Goal: Information Seeking & Learning: Check status

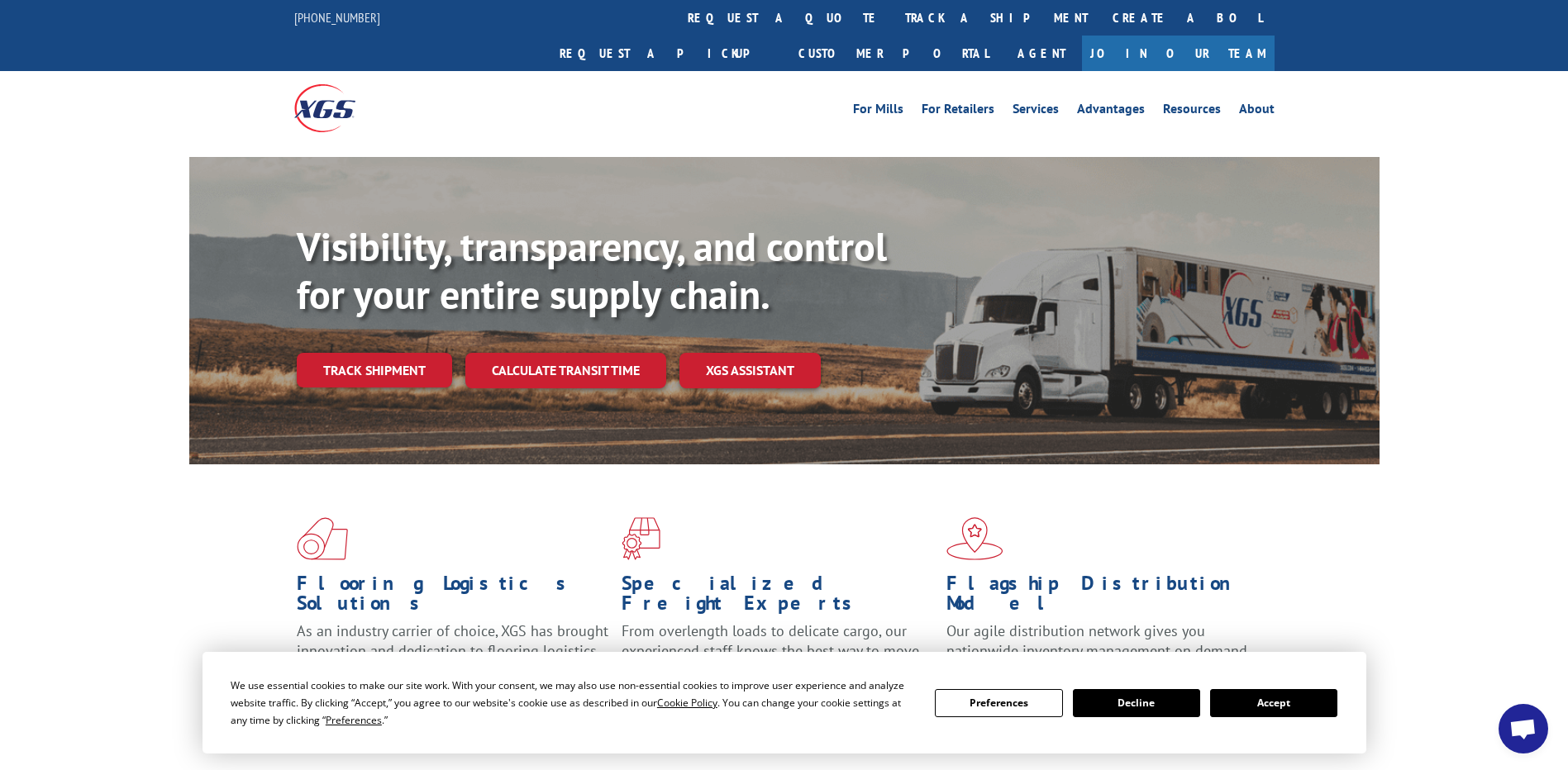
click at [893, 17] on link "track a shipment" at bounding box center [997, 18] width 207 height 36
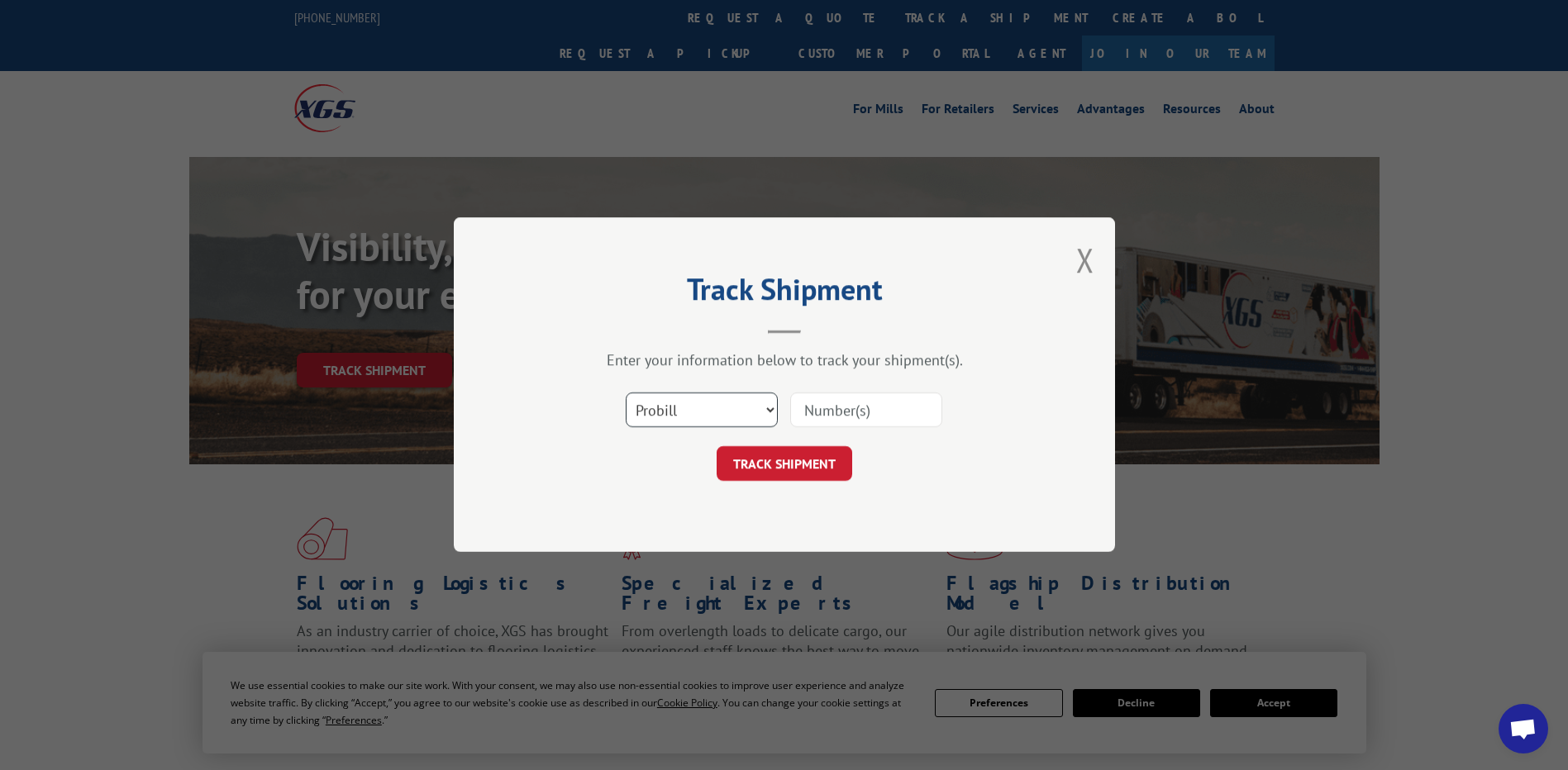
click at [769, 412] on select "Select category... Probill BOL PO" at bounding box center [702, 411] width 152 height 35
select select "bol"
click at [626, 393] on select "Select category... Probill BOL PO" at bounding box center [702, 411] width 152 height 35
click at [776, 459] on button "TRACK SHIPMENT" at bounding box center [784, 464] width 135 height 35
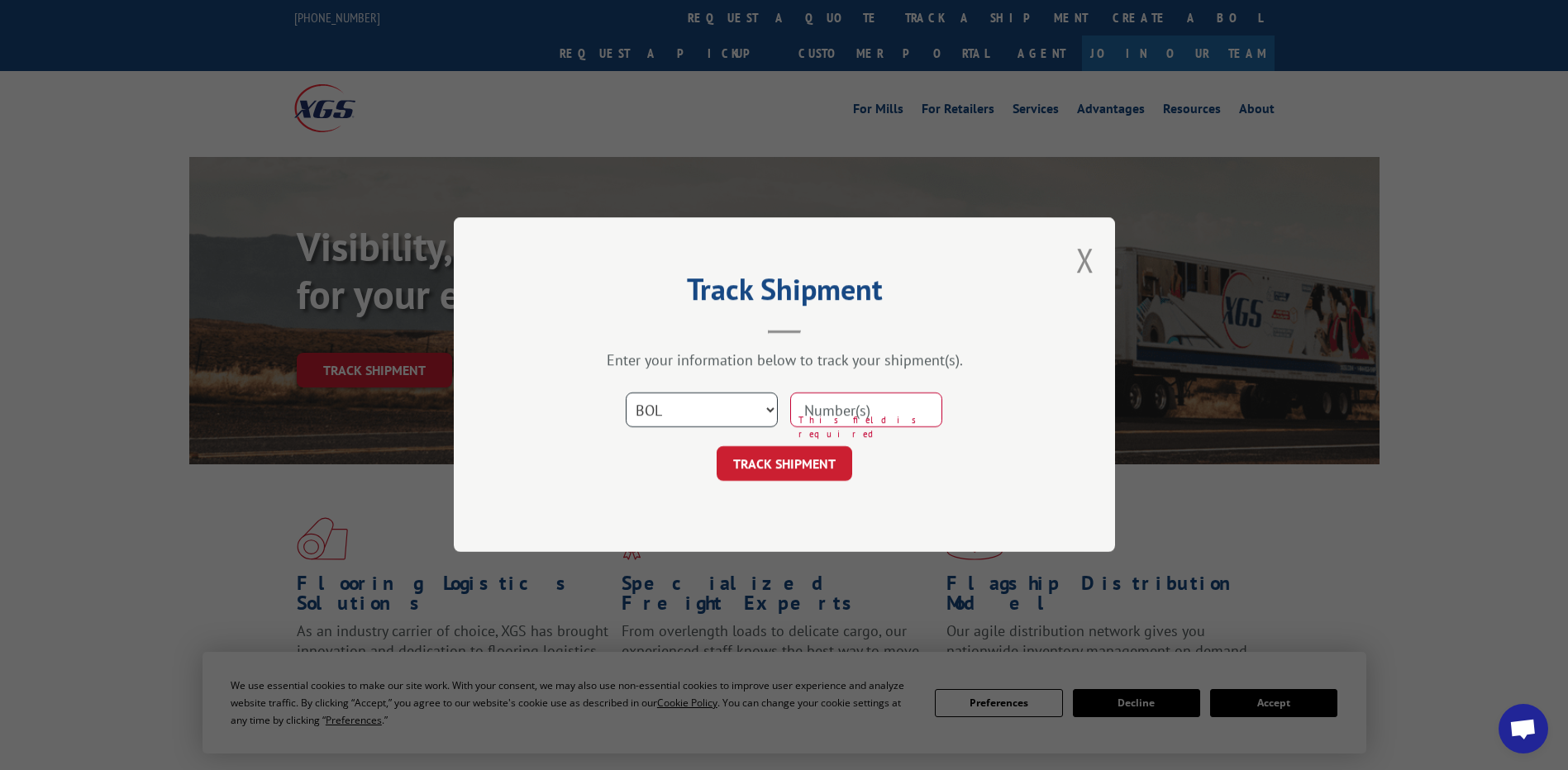
click at [770, 411] on select "Select category... Probill BOL PO" at bounding box center [702, 411] width 152 height 35
click at [626, 393] on select "Select category... Probill BOL PO" at bounding box center [702, 411] width 152 height 35
click at [916, 403] on input at bounding box center [866, 411] width 152 height 35
type input "5123753"
click at [777, 468] on button "TRACK SHIPMENT" at bounding box center [784, 464] width 135 height 35
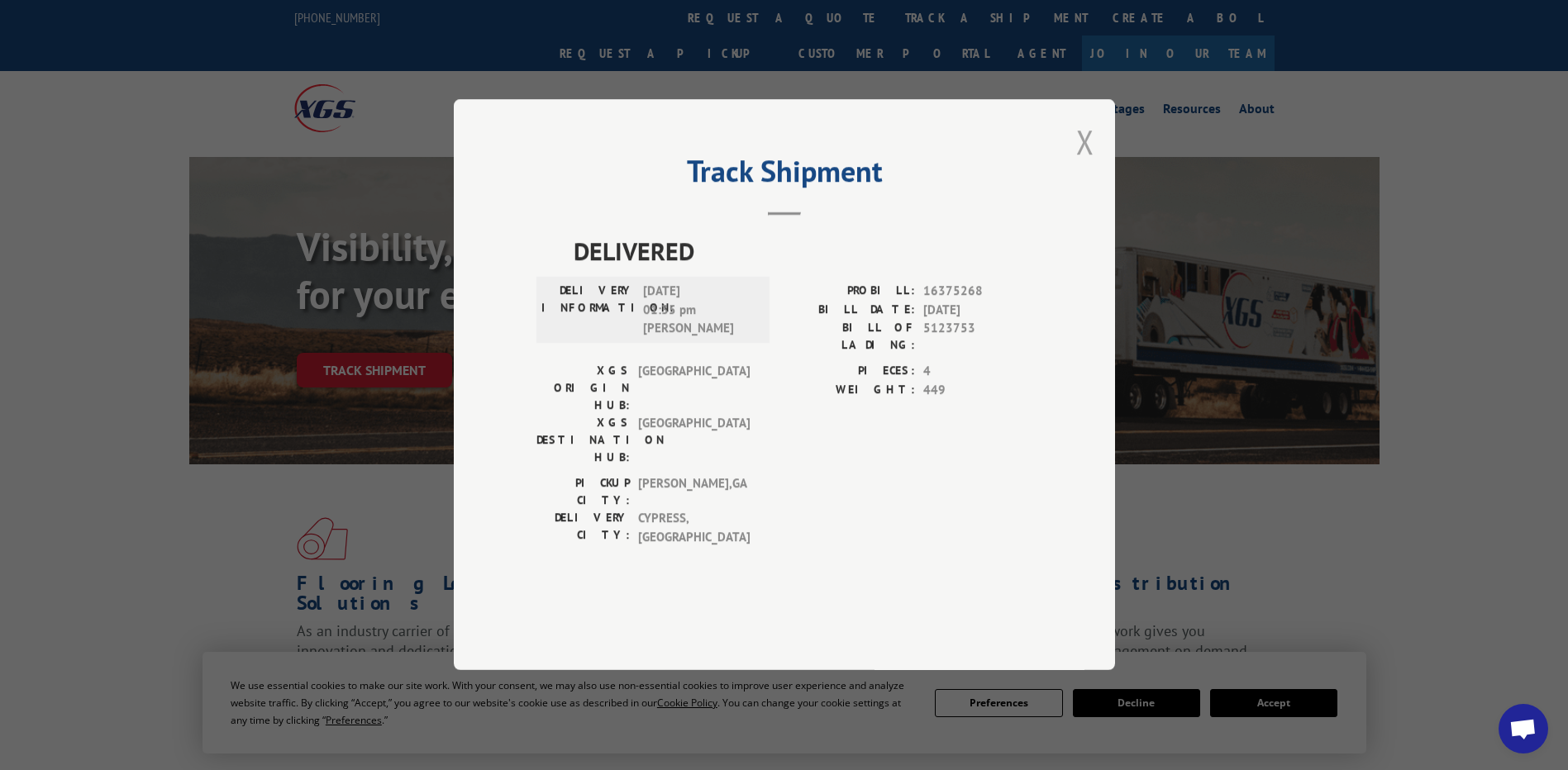
click at [1088, 164] on button "Close modal" at bounding box center [1085, 141] width 18 height 43
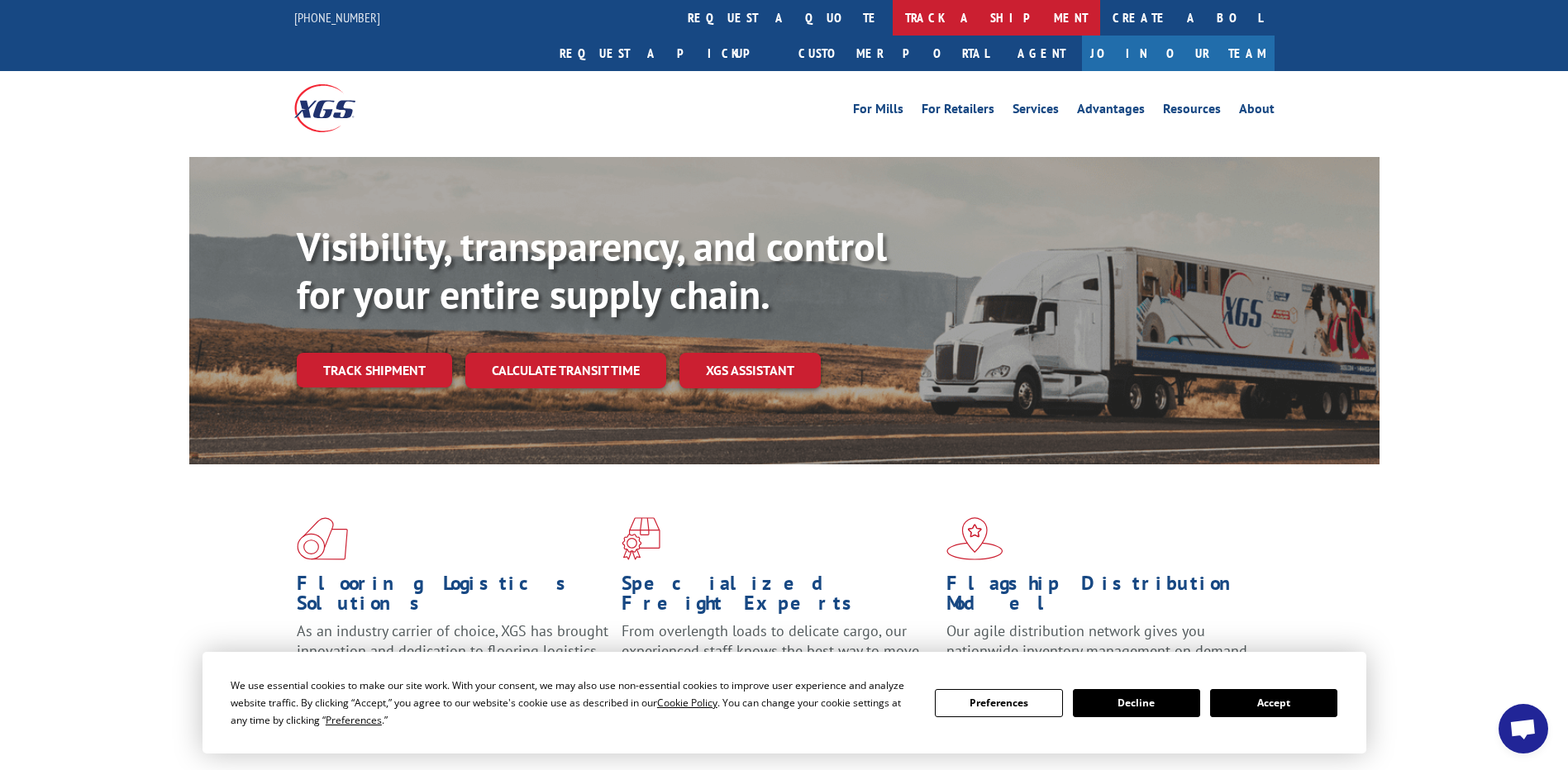
click at [893, 14] on link "track a shipment" at bounding box center [997, 18] width 207 height 36
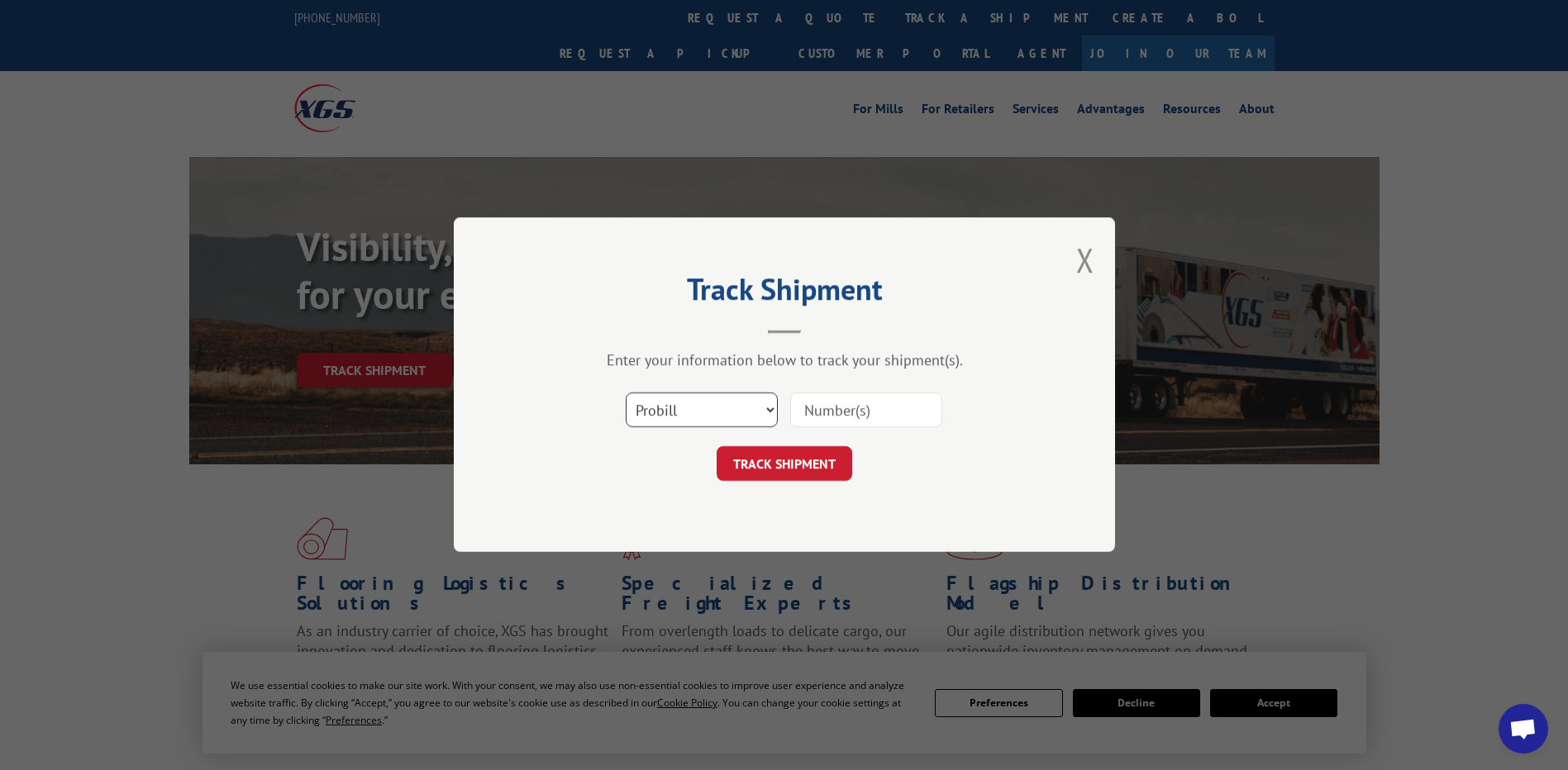
click at [768, 413] on select "Select category... Probill BOL PO" at bounding box center [702, 411] width 152 height 35
select select "bol"
click at [626, 393] on select "Select category... Probill BOL PO" at bounding box center [702, 411] width 152 height 35
click at [773, 464] on button "TRACK SHIPMENT" at bounding box center [784, 464] width 135 height 35
click at [812, 413] on input at bounding box center [866, 411] width 152 height 35
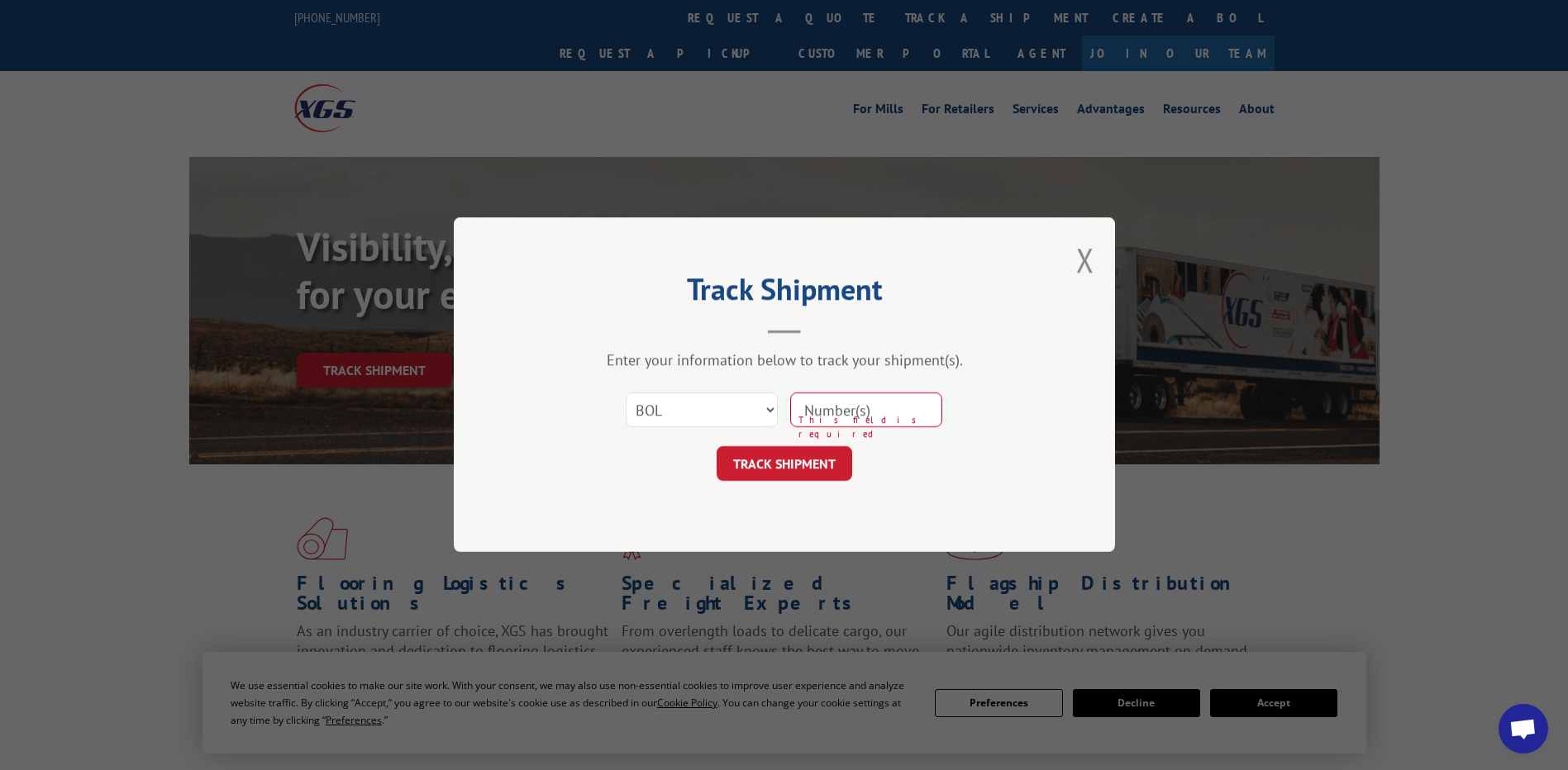
type input "5018988"
click at [787, 459] on button "TRACK SHIPMENT" at bounding box center [784, 464] width 135 height 35
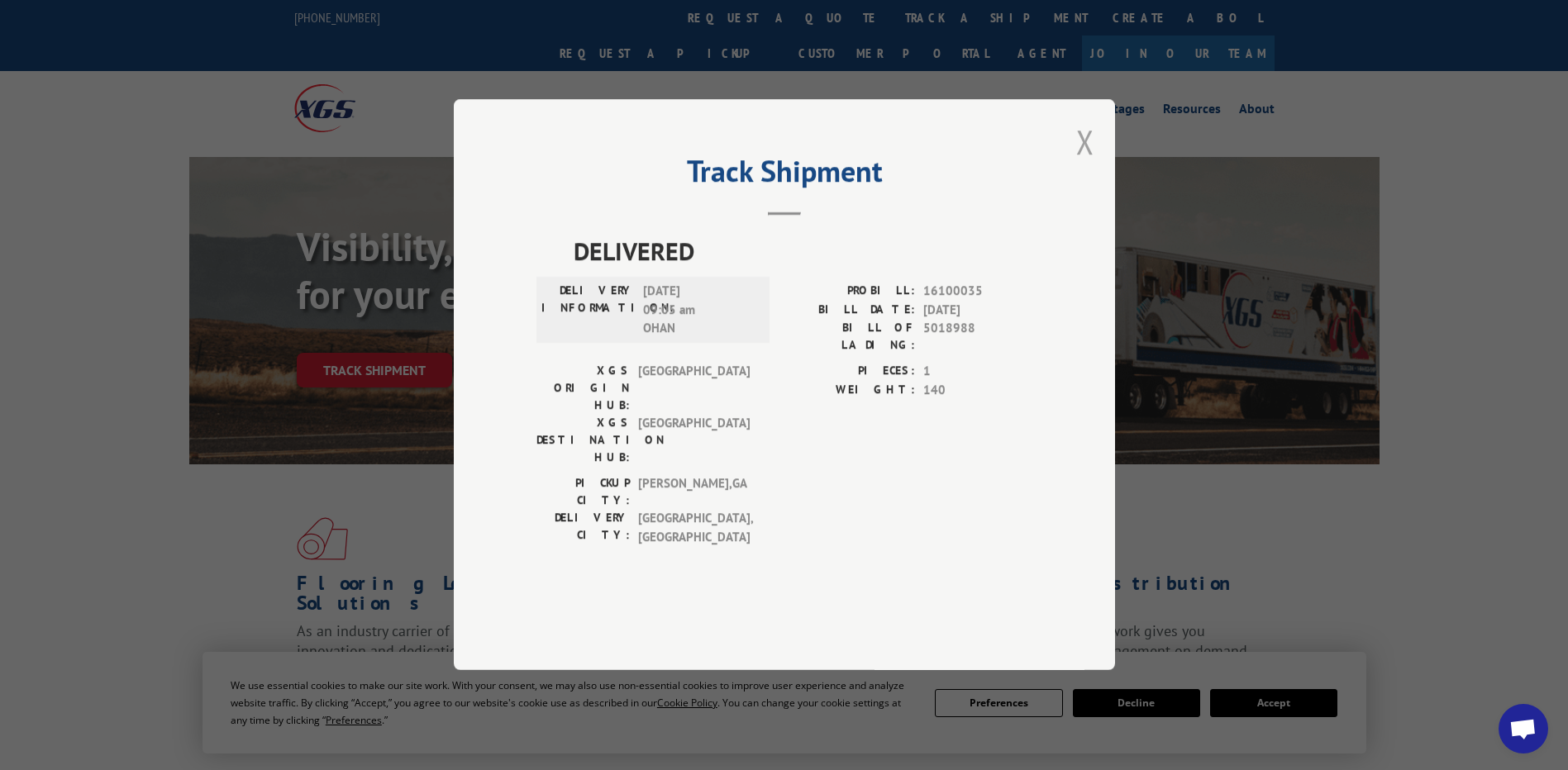
click at [1086, 164] on button "Close modal" at bounding box center [1085, 141] width 18 height 43
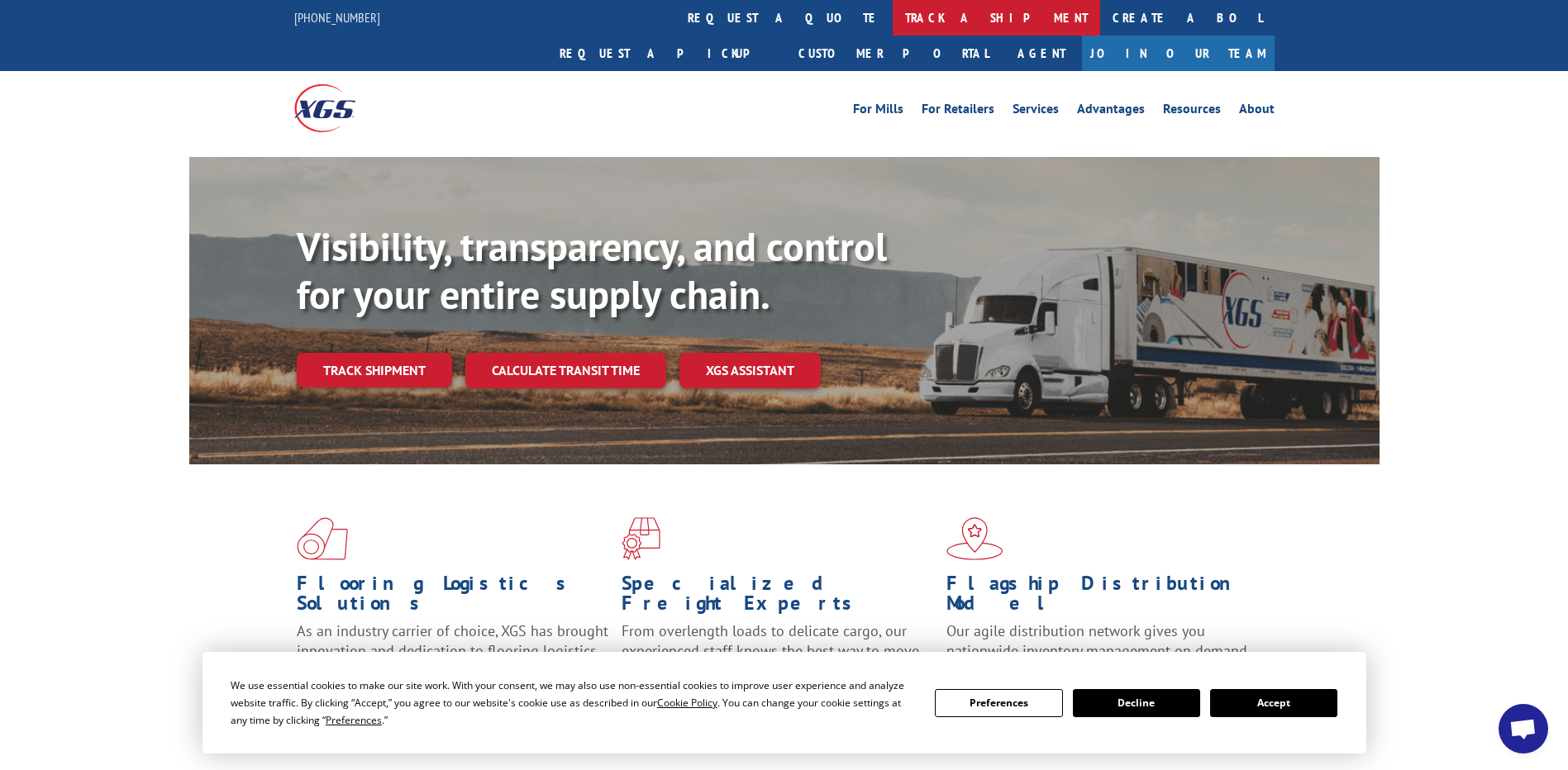
click at [893, 17] on link "track a shipment" at bounding box center [997, 18] width 207 height 36
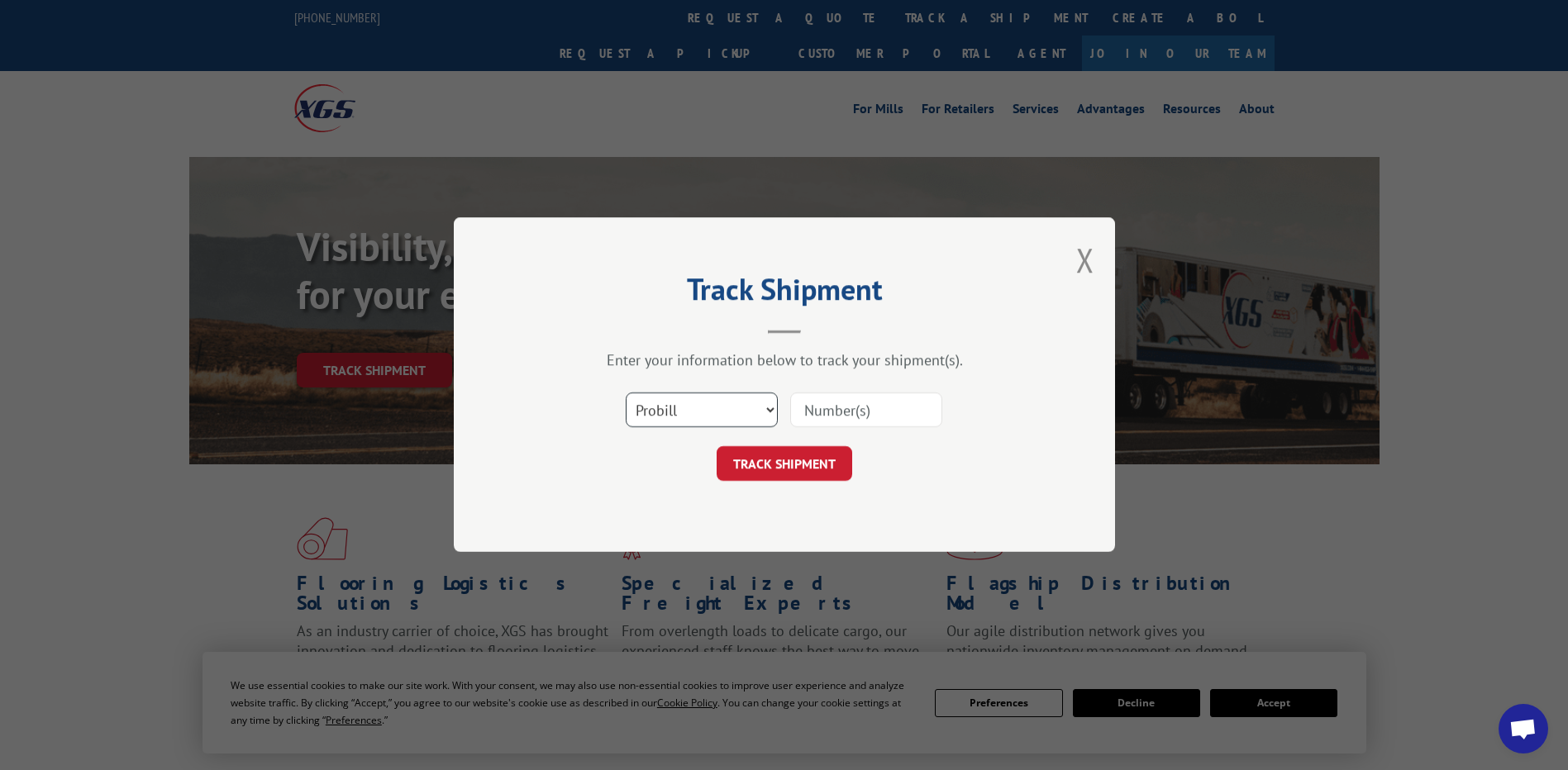
click at [768, 409] on select "Select category... Probill BOL PO" at bounding box center [702, 411] width 152 height 35
select select "bol"
click at [626, 393] on select "Select category... Probill BOL PO" at bounding box center [702, 411] width 152 height 35
click at [771, 470] on button "TRACK SHIPMENT" at bounding box center [784, 464] width 135 height 35
click at [926, 416] on input at bounding box center [866, 411] width 152 height 35
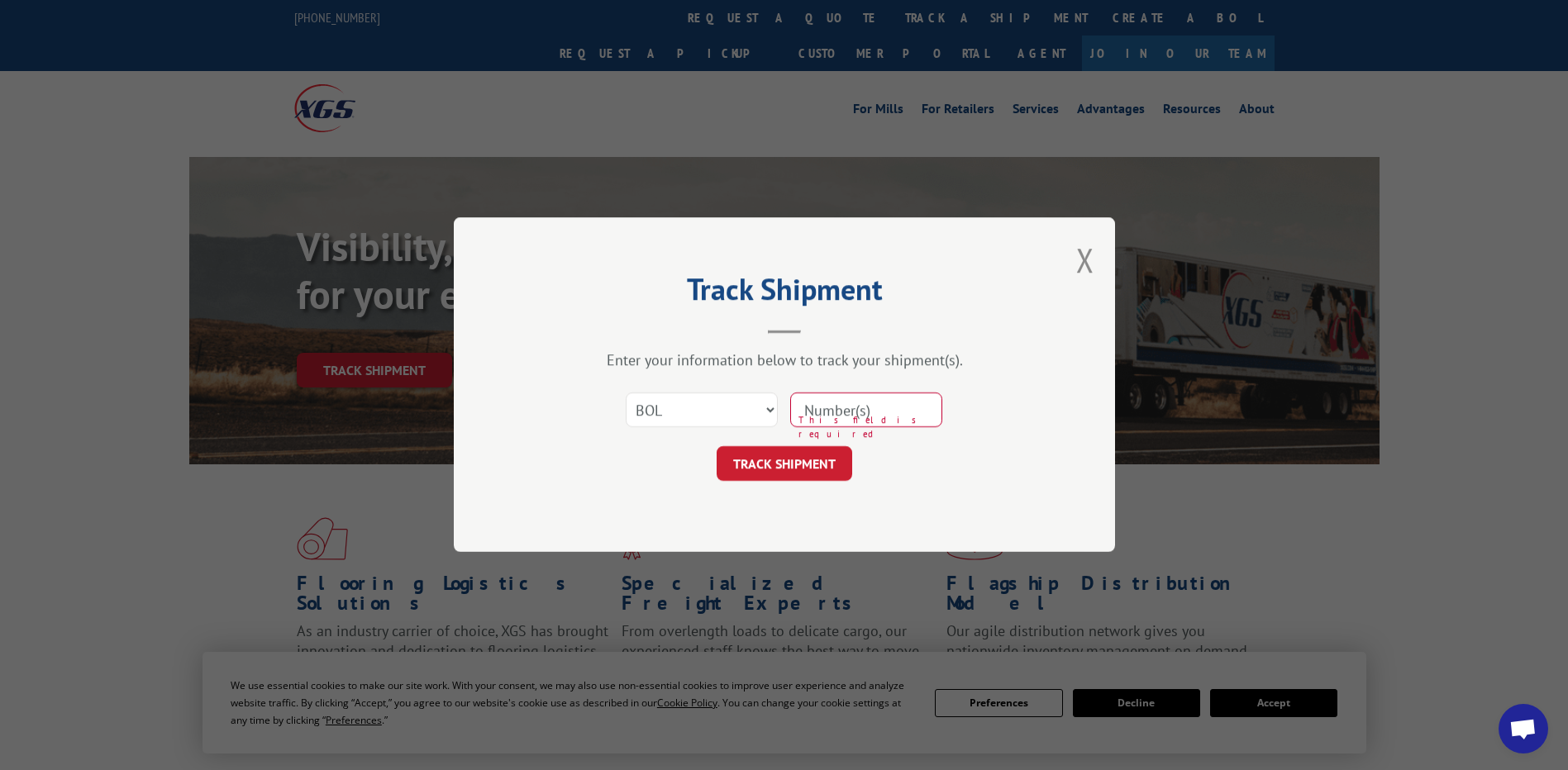
type input "5123753"
click at [779, 461] on button "TRACK SHIPMENT" at bounding box center [784, 464] width 135 height 35
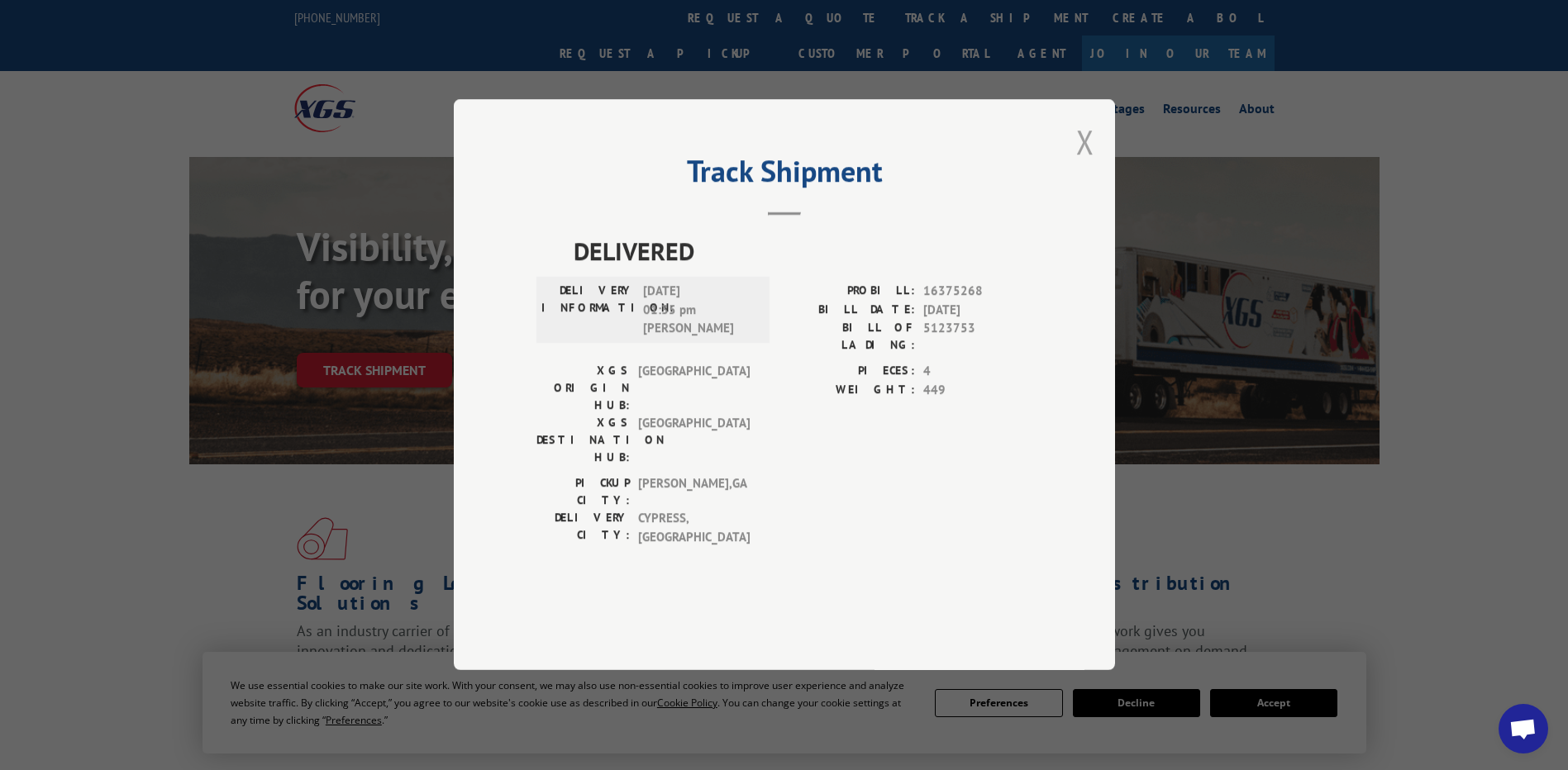
click at [1087, 164] on button "Close modal" at bounding box center [1085, 141] width 18 height 43
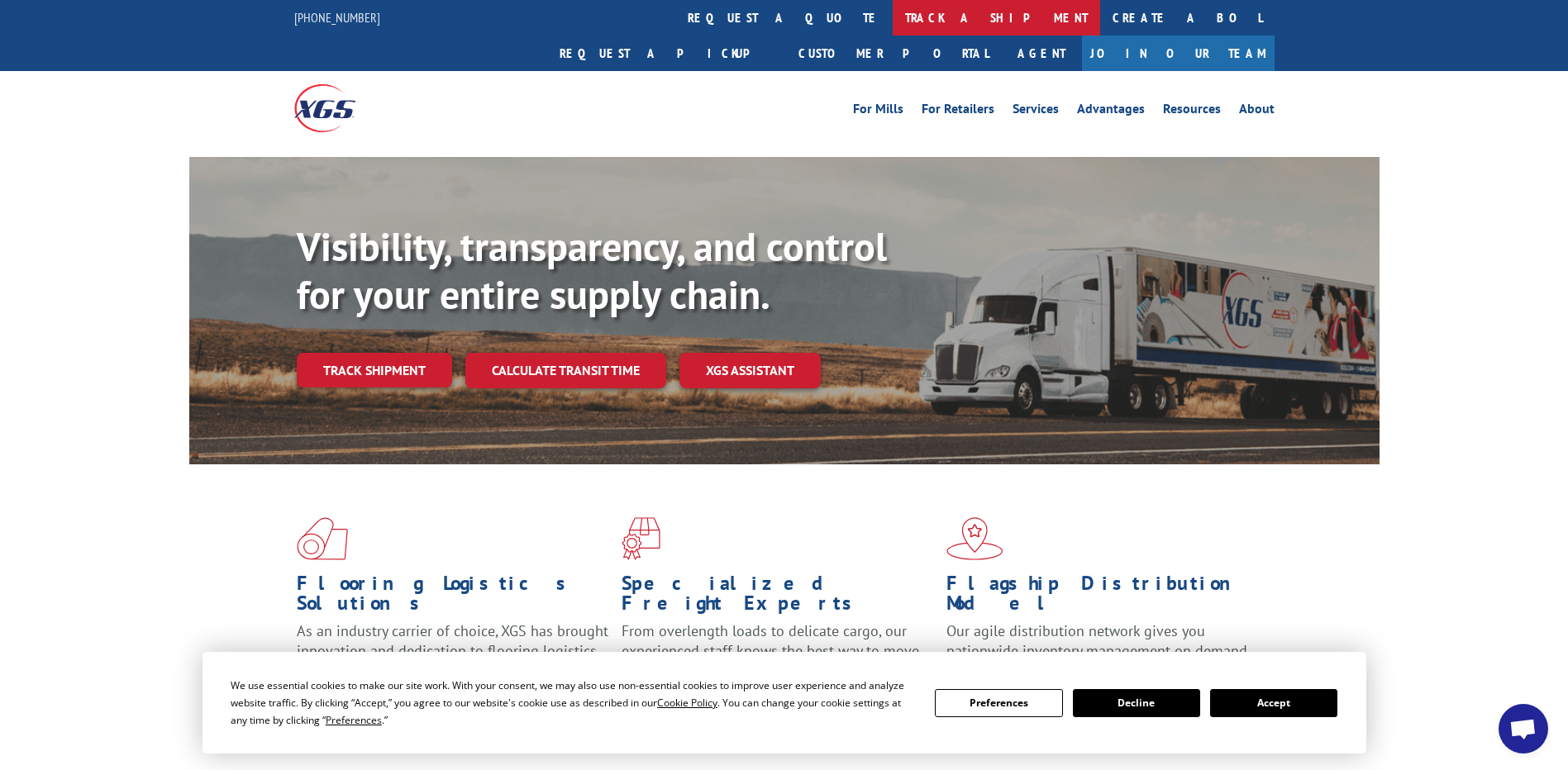
click at [893, 19] on link "track a shipment" at bounding box center [997, 18] width 207 height 36
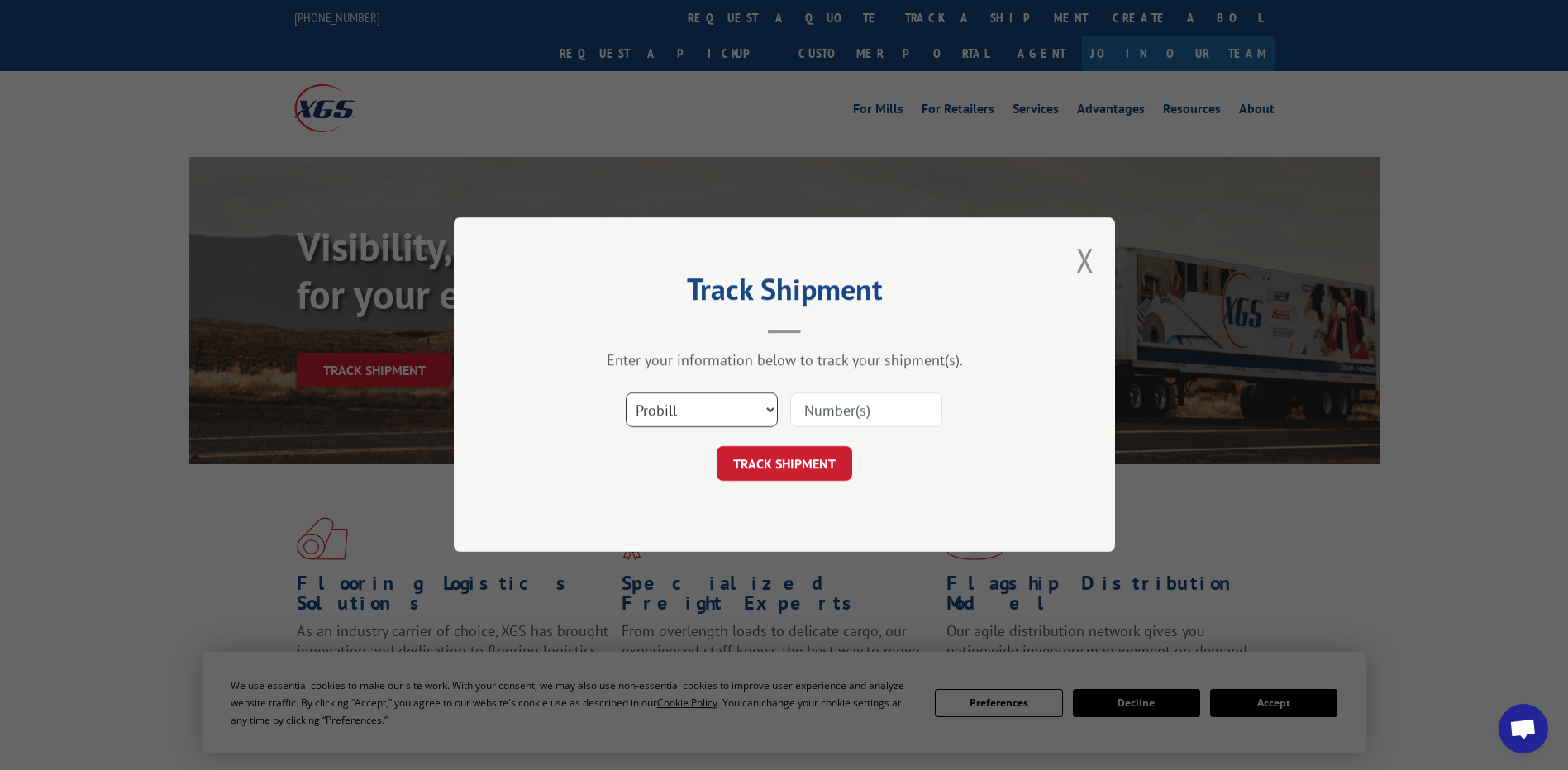
click at [769, 410] on select "Select category... Probill BOL PO" at bounding box center [702, 411] width 152 height 35
select select "bol"
click at [626, 393] on select "Select category... Probill BOL PO" at bounding box center [702, 411] width 152 height 35
click at [878, 408] on input at bounding box center [866, 411] width 152 height 35
type input "5123753"
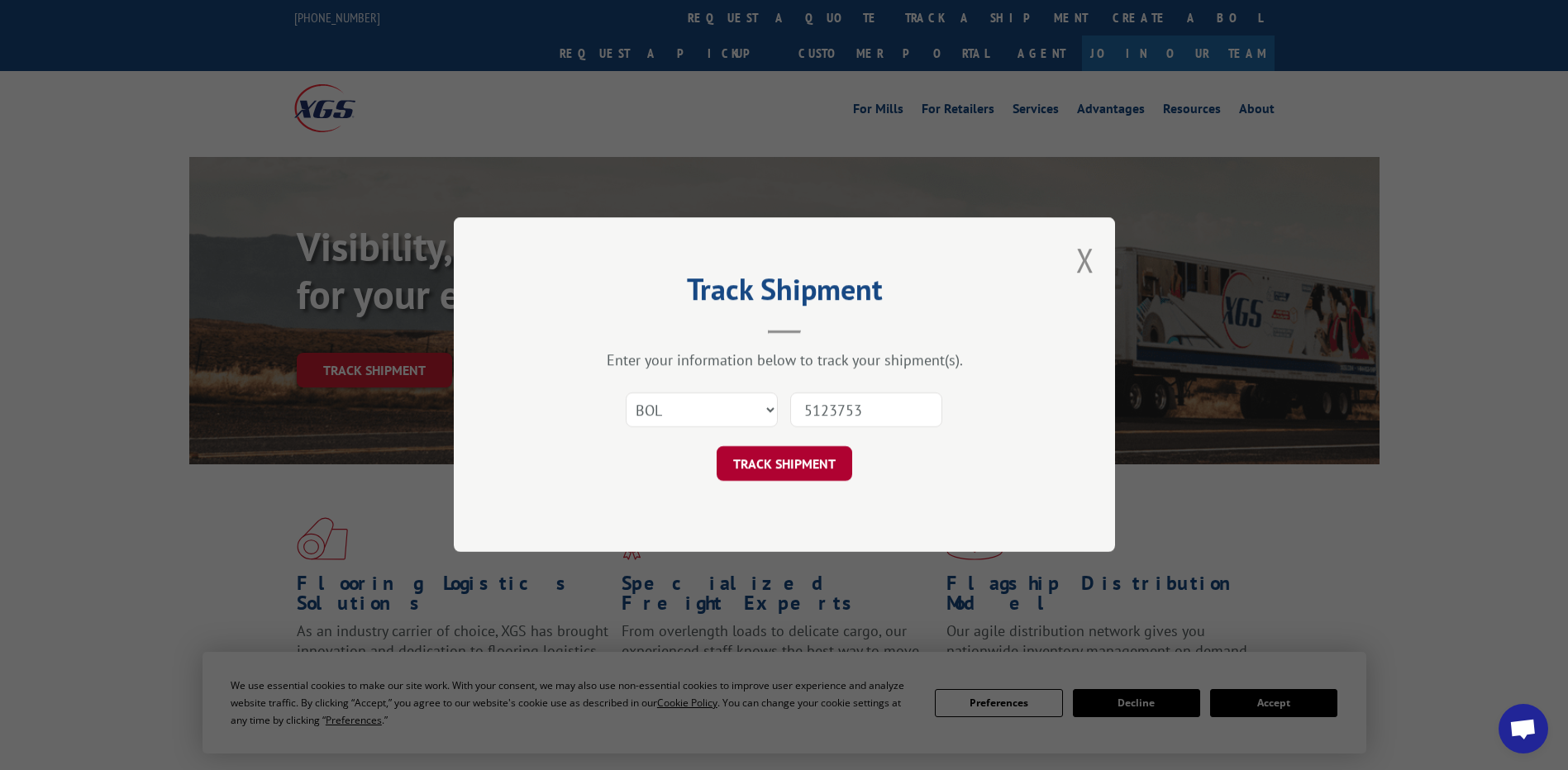
click at [776, 466] on button "TRACK SHIPMENT" at bounding box center [784, 464] width 135 height 35
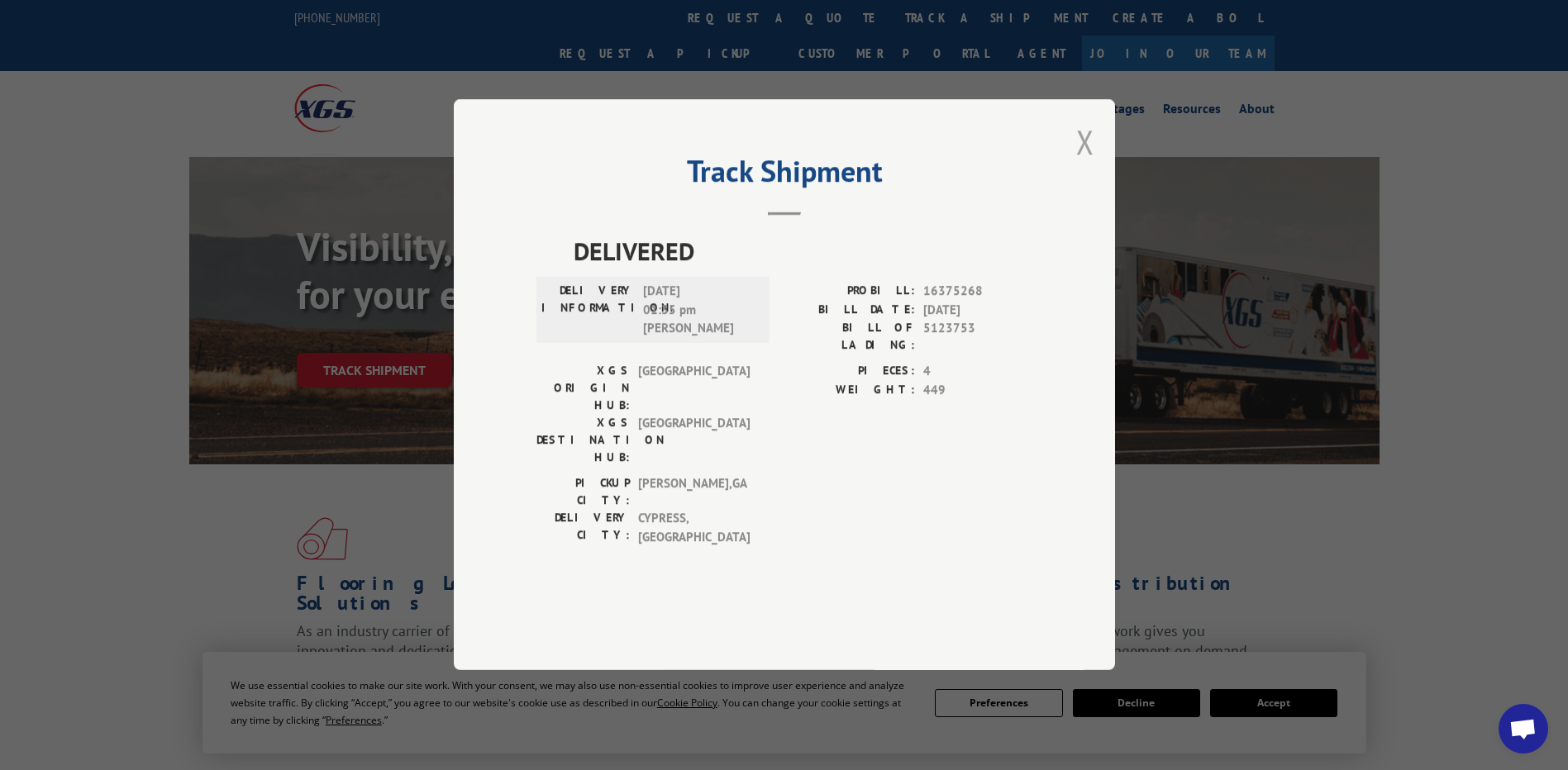
click at [1083, 164] on button "Close modal" at bounding box center [1085, 141] width 18 height 43
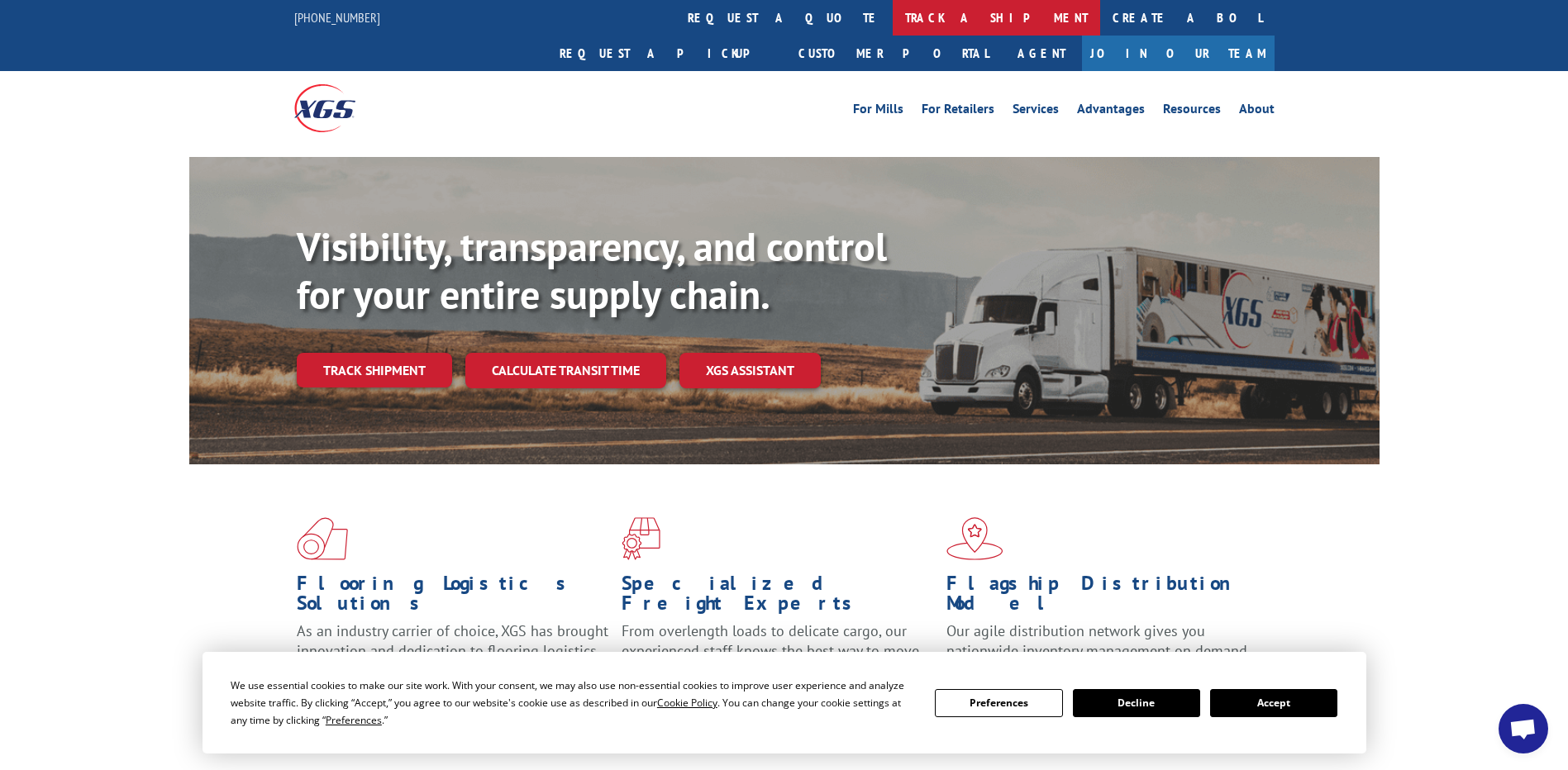
click at [893, 23] on link "track a shipment" at bounding box center [997, 18] width 207 height 36
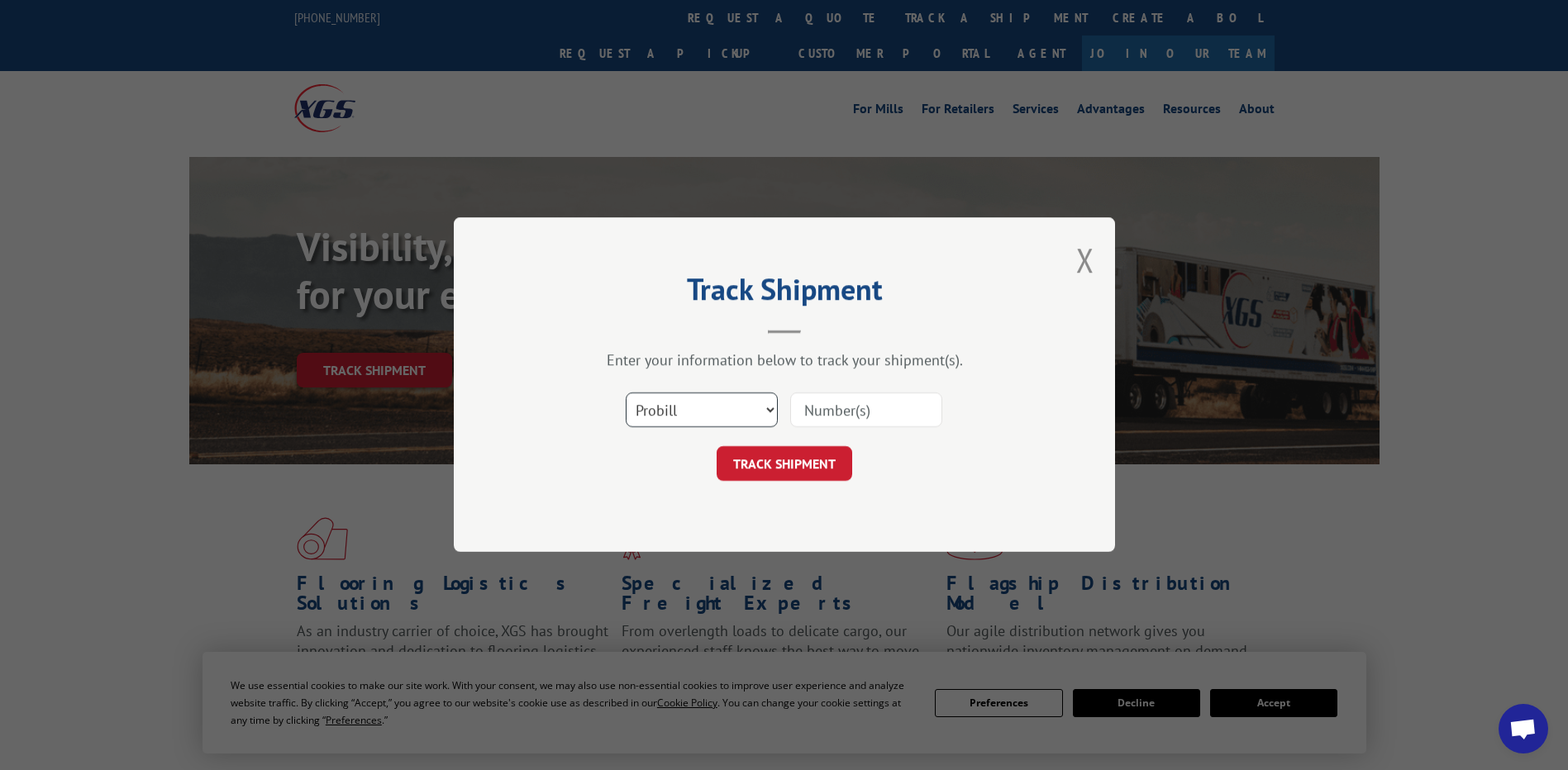
click at [768, 409] on select "Select category... Probill BOL PO" at bounding box center [702, 411] width 152 height 35
select select "bol"
click at [626, 393] on select "Select category... Probill BOL PO" at bounding box center [702, 411] width 152 height 35
click at [798, 404] on input at bounding box center [866, 411] width 152 height 35
type input "5018988"
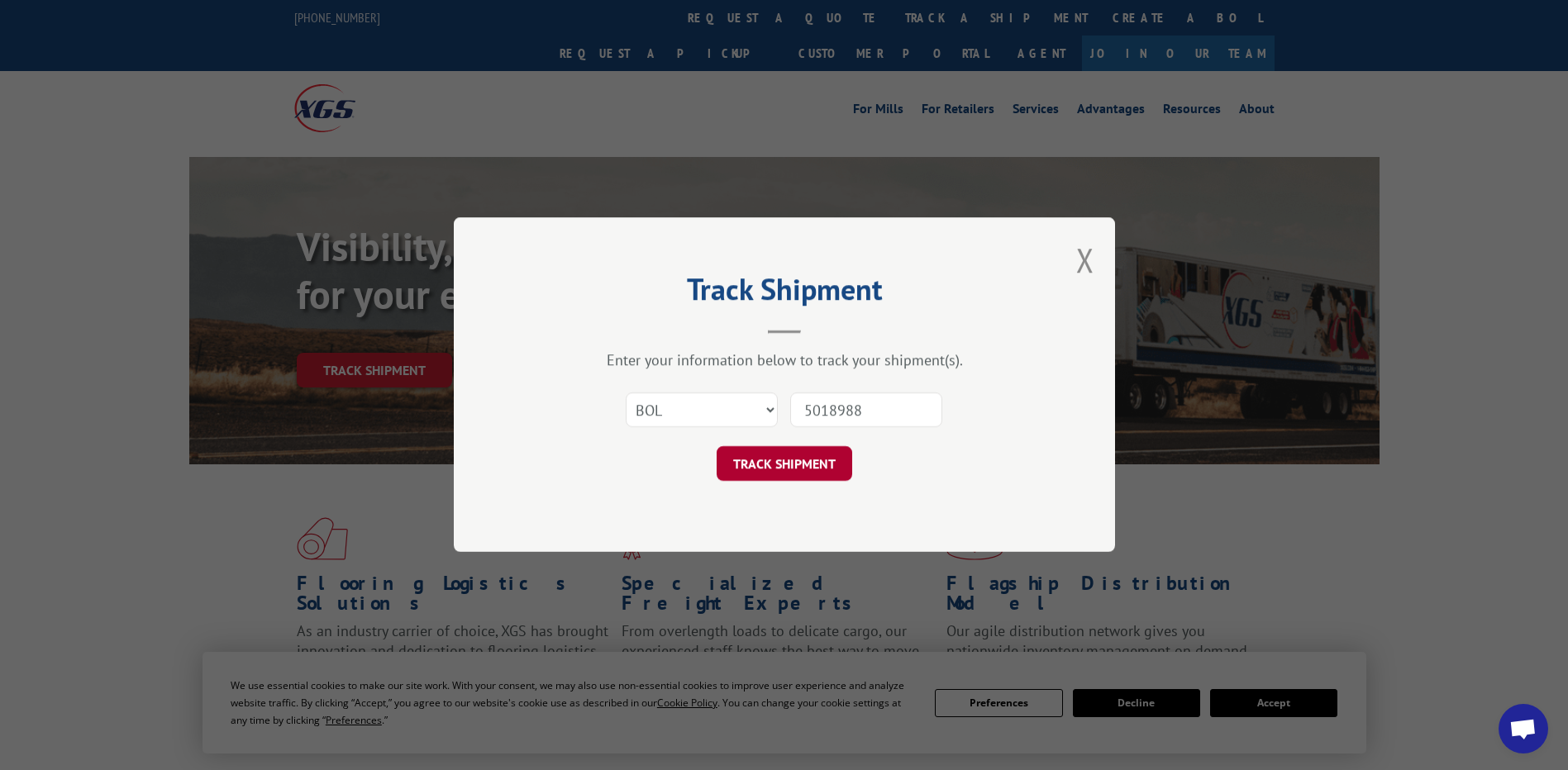
click at [782, 464] on button "TRACK SHIPMENT" at bounding box center [784, 464] width 135 height 35
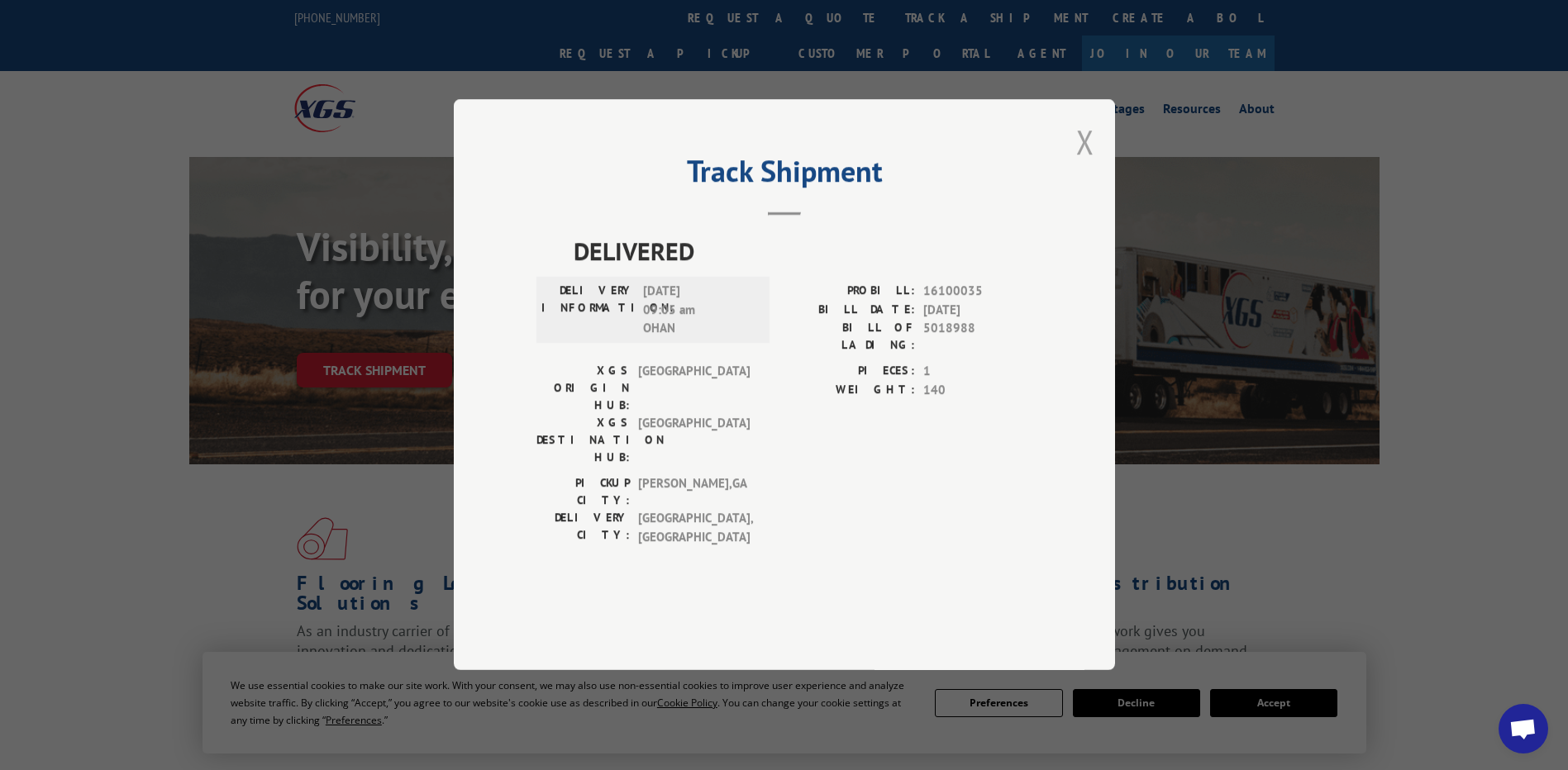
click at [1082, 164] on button "Close modal" at bounding box center [1085, 141] width 18 height 43
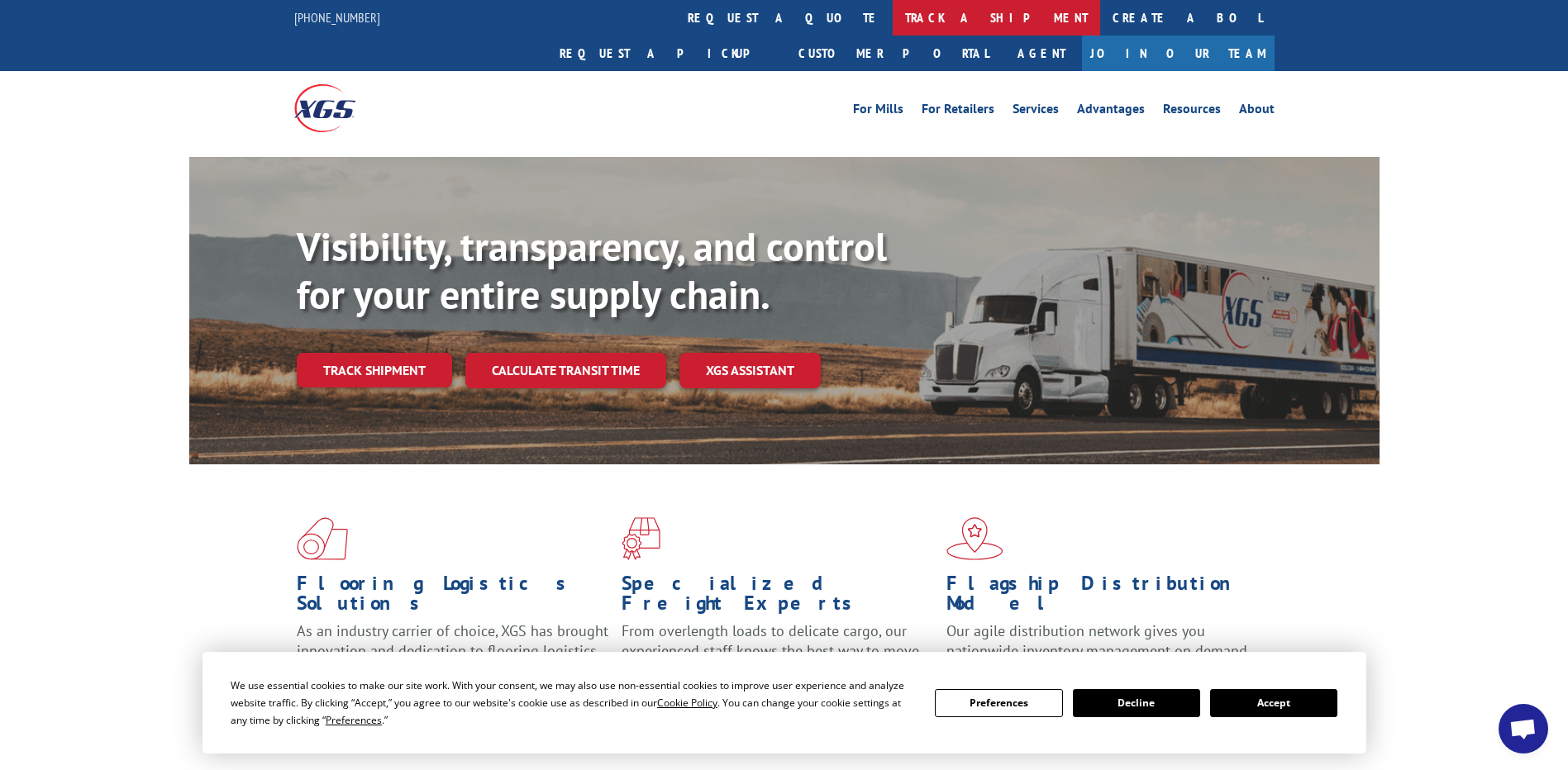
click at [893, 8] on link "track a shipment" at bounding box center [997, 18] width 207 height 36
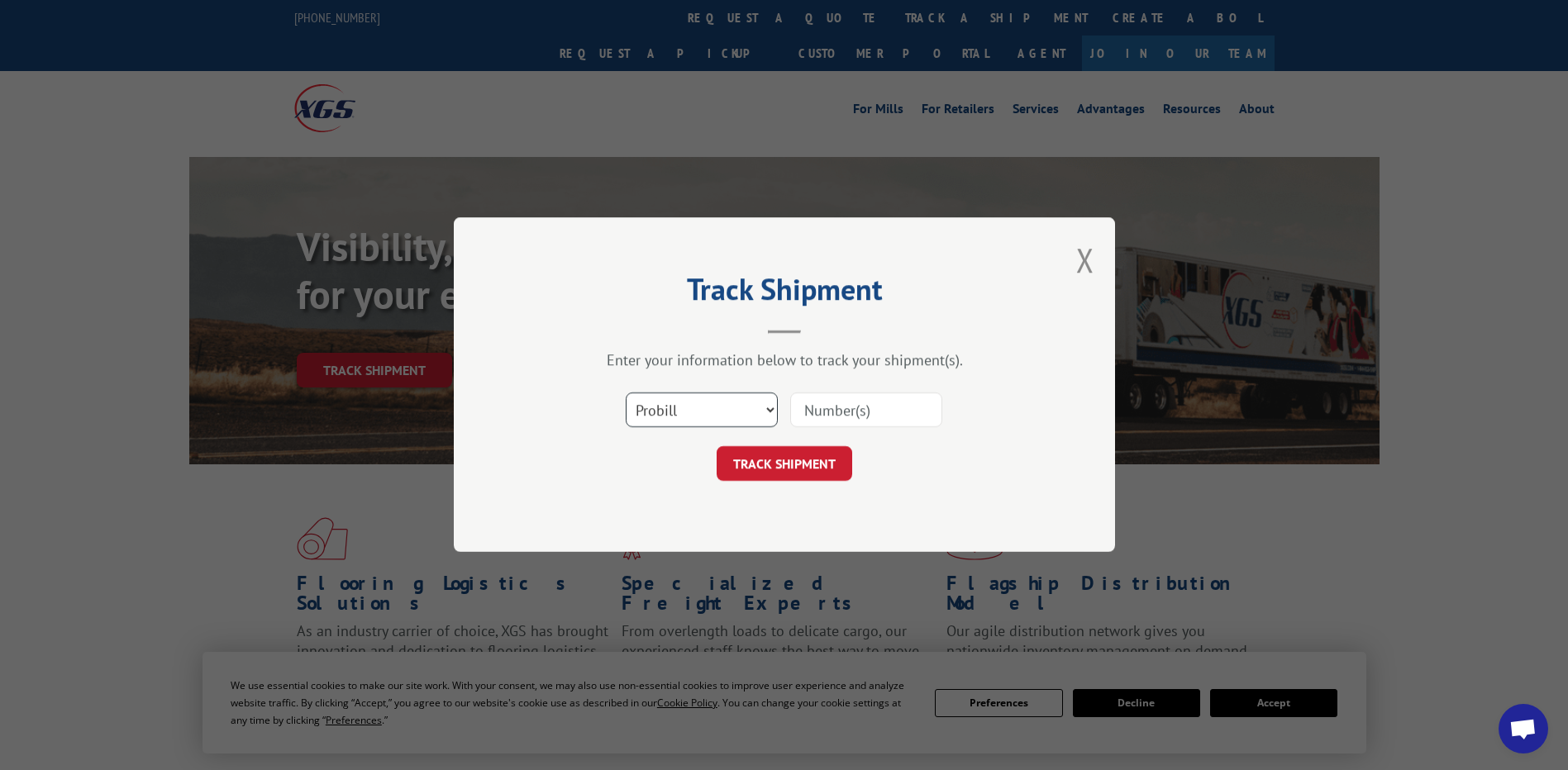
click at [769, 413] on select "Select category... Probill BOL PO" at bounding box center [702, 411] width 152 height 35
select select "bol"
click at [626, 393] on select "Select category... Probill BOL PO" at bounding box center [702, 411] width 152 height 35
click at [804, 408] on input at bounding box center [866, 411] width 152 height 35
type input "6846534"
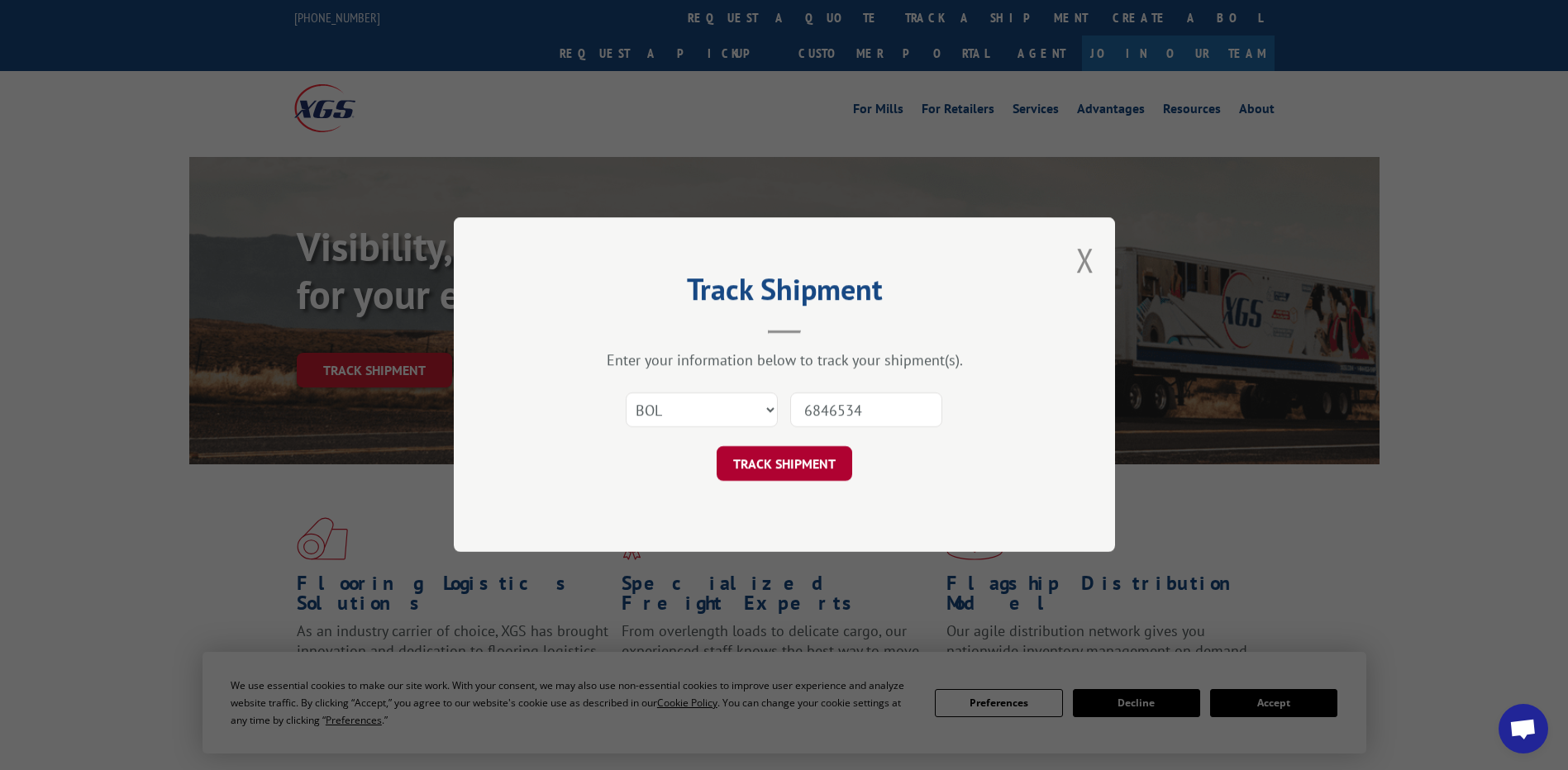
click at [784, 468] on button "TRACK SHIPMENT" at bounding box center [784, 464] width 135 height 35
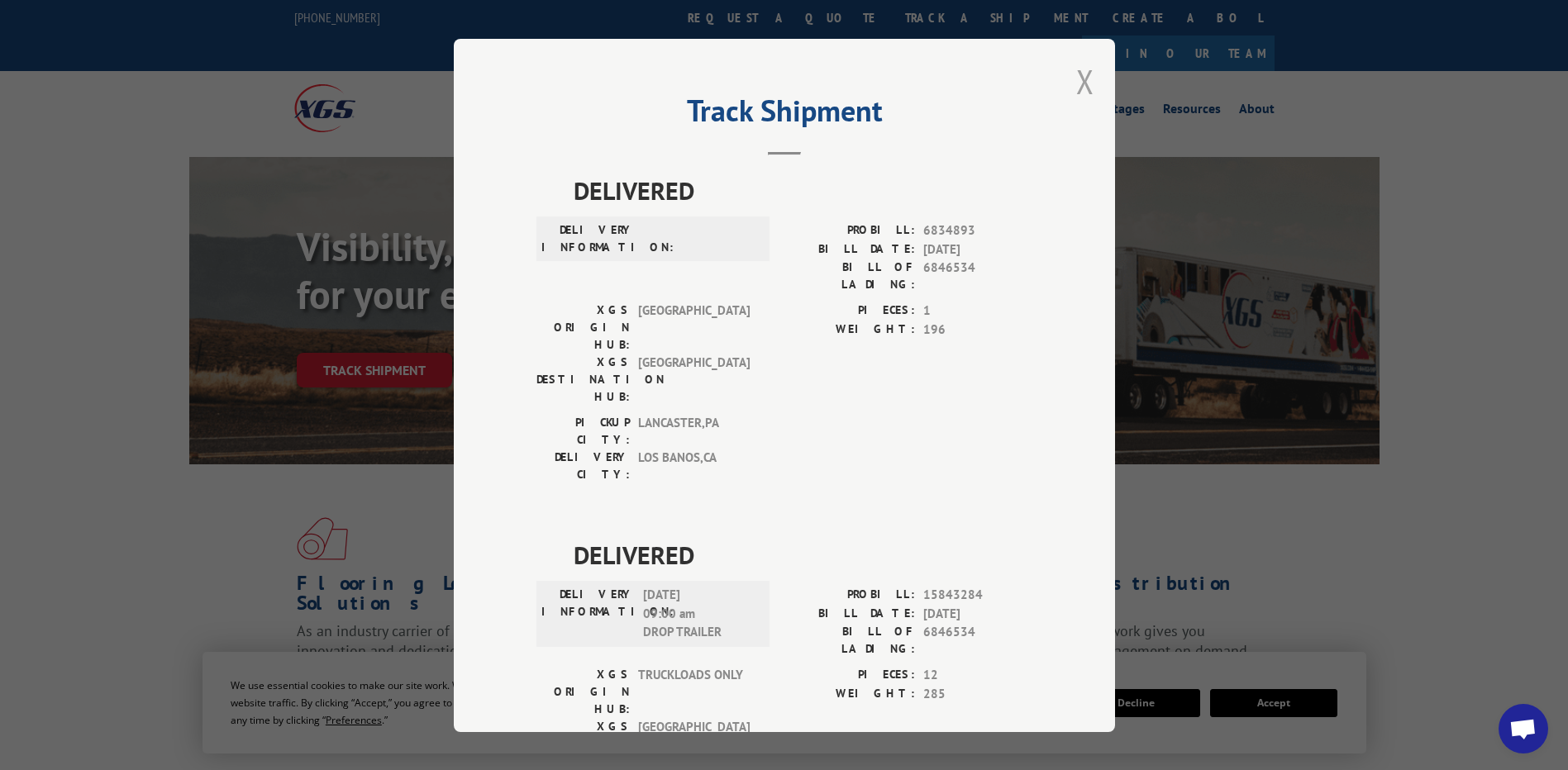
click at [1077, 88] on button "Close modal" at bounding box center [1085, 81] width 18 height 43
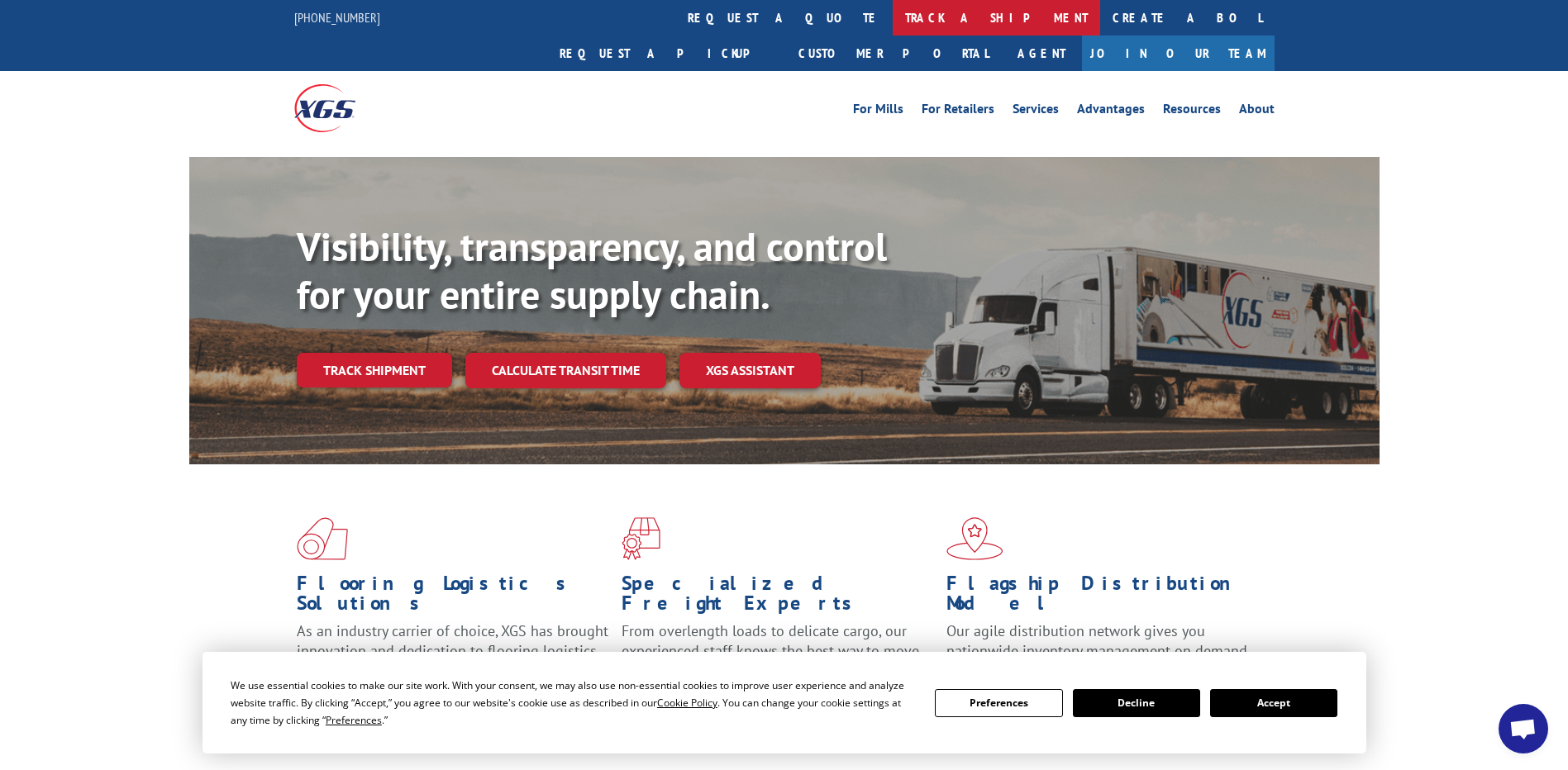
click at [893, 23] on link "track a shipment" at bounding box center [997, 18] width 207 height 36
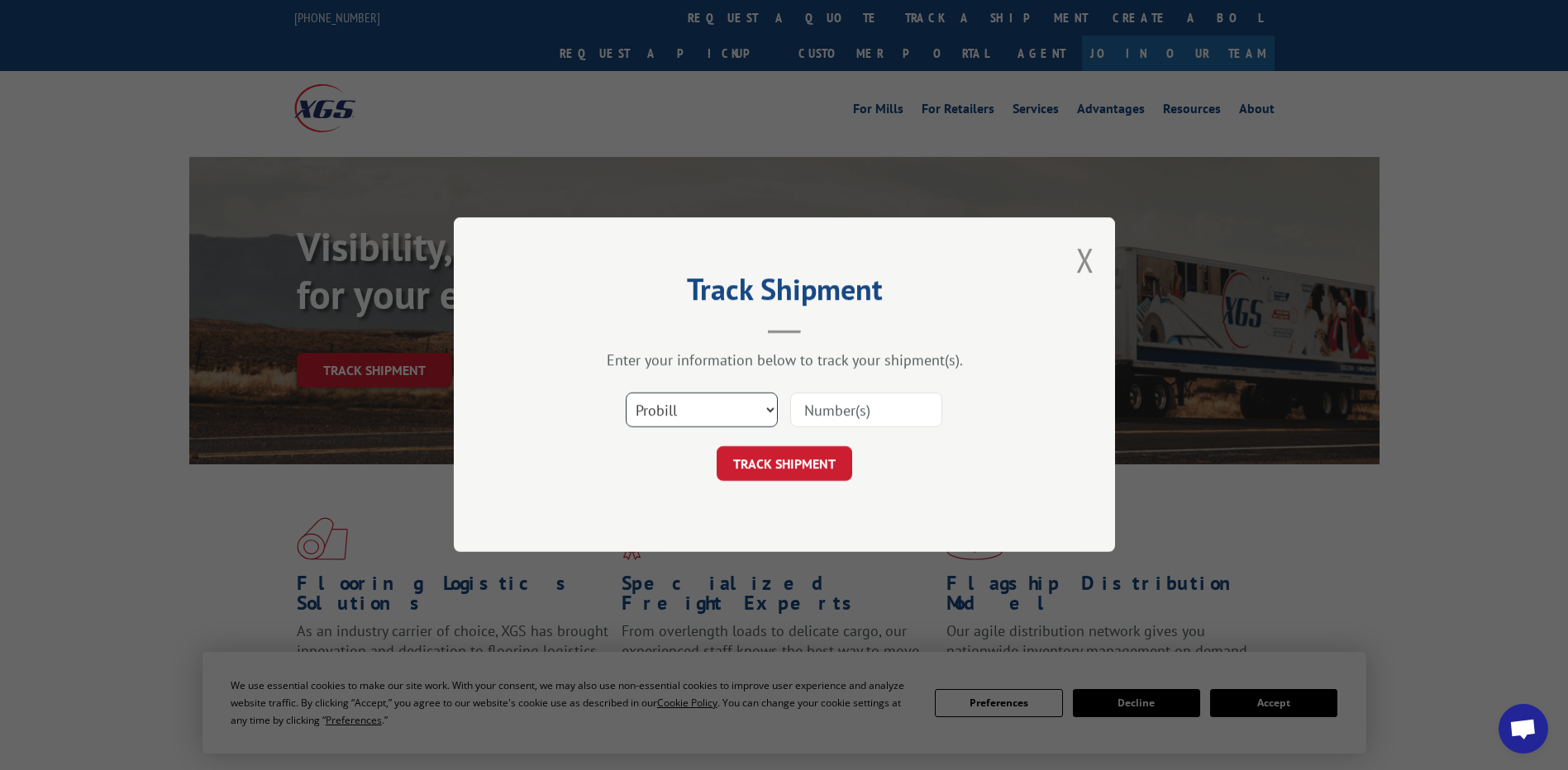
click at [769, 411] on select "Select category... Probill BOL PO" at bounding box center [702, 411] width 152 height 35
click at [626, 393] on select "Select category... Probill BOL PO" at bounding box center [702, 411] width 152 height 35
click at [770, 405] on select "Select category... Probill BOL PO" at bounding box center [702, 411] width 152 height 35
select select "po"
click at [626, 393] on select "Select category... Probill BOL PO" at bounding box center [702, 411] width 152 height 35
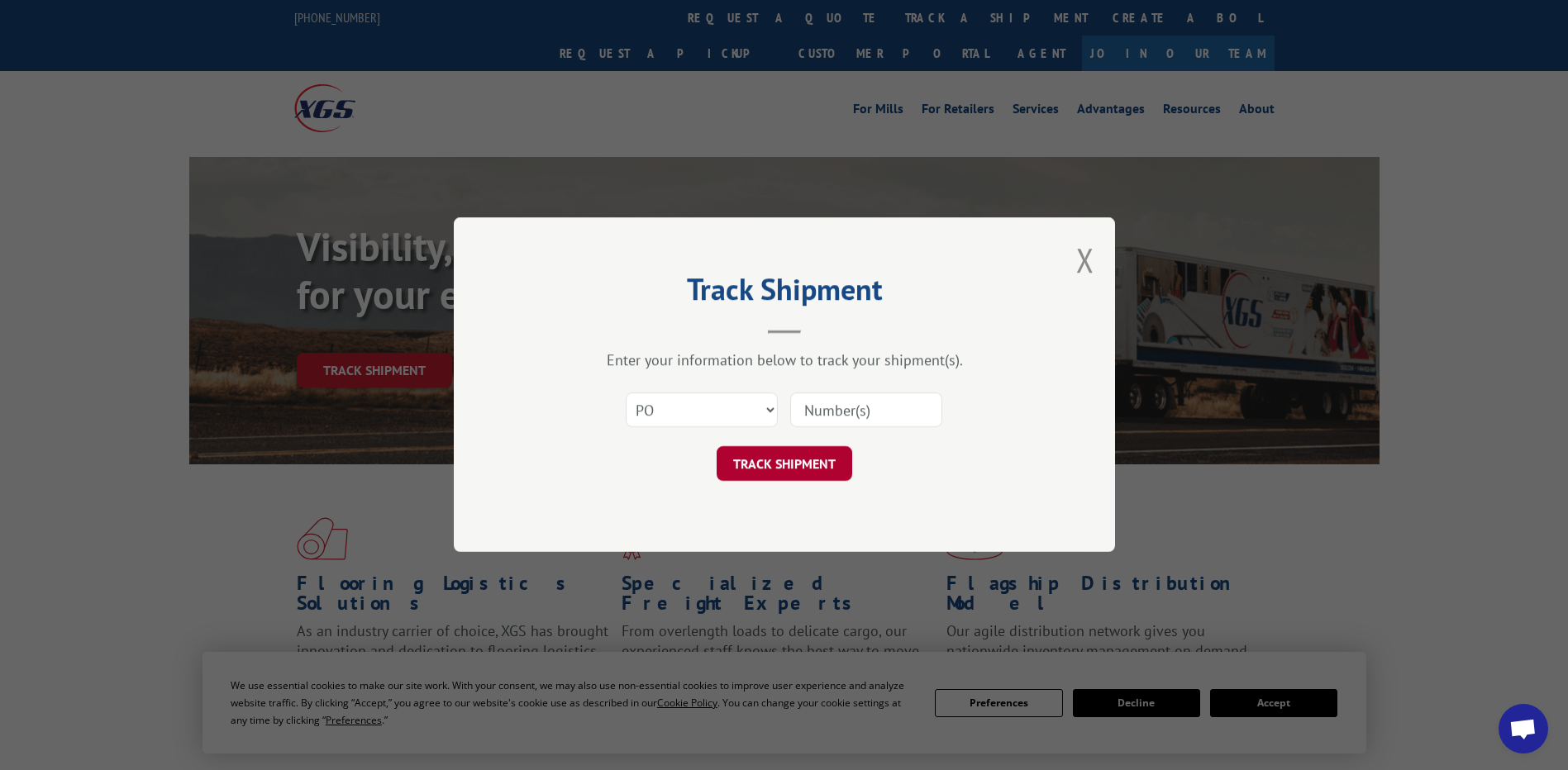
drag, startPoint x: 801, startPoint y: 405, endPoint x: 736, endPoint y: 448, distance: 77.9
click at [791, 417] on input at bounding box center [866, 411] width 152 height 35
type input "2859"
click at [775, 462] on button "TRACK SHIPMENT" at bounding box center [784, 464] width 135 height 35
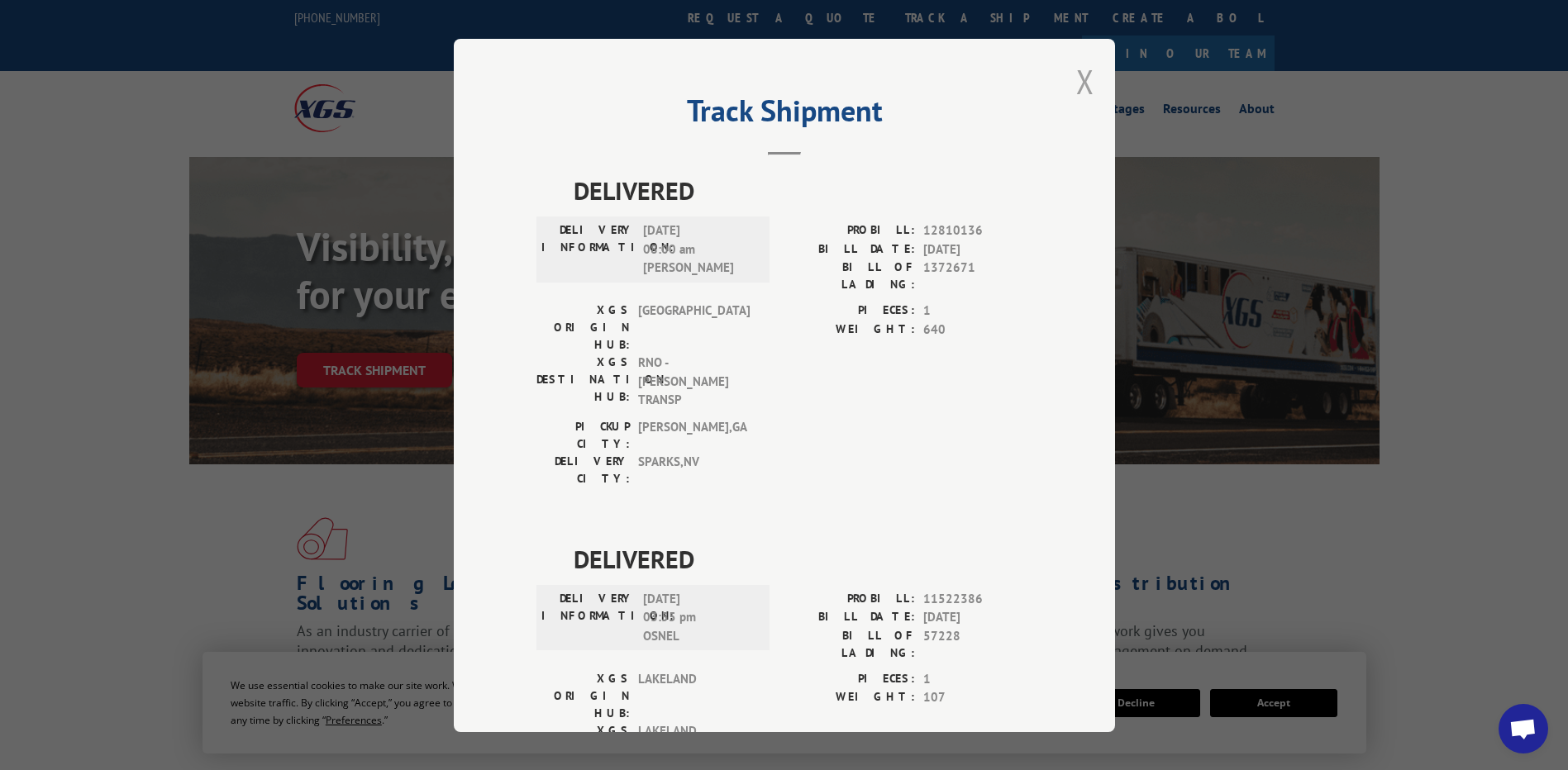
click at [1080, 86] on button "Close modal" at bounding box center [1085, 81] width 18 height 43
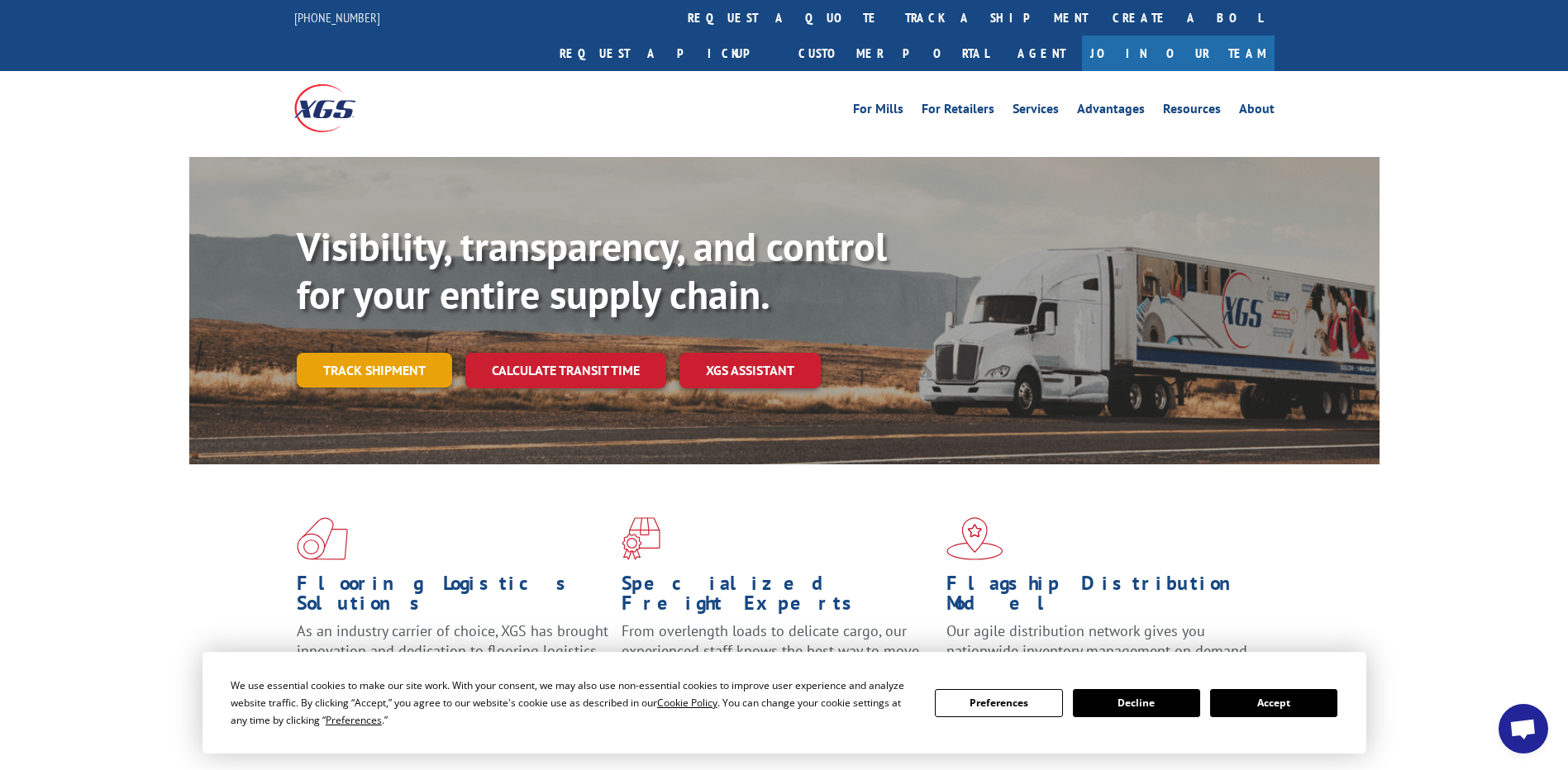
click at [372, 352] on link "Track shipment" at bounding box center [374, 370] width 155 height 35
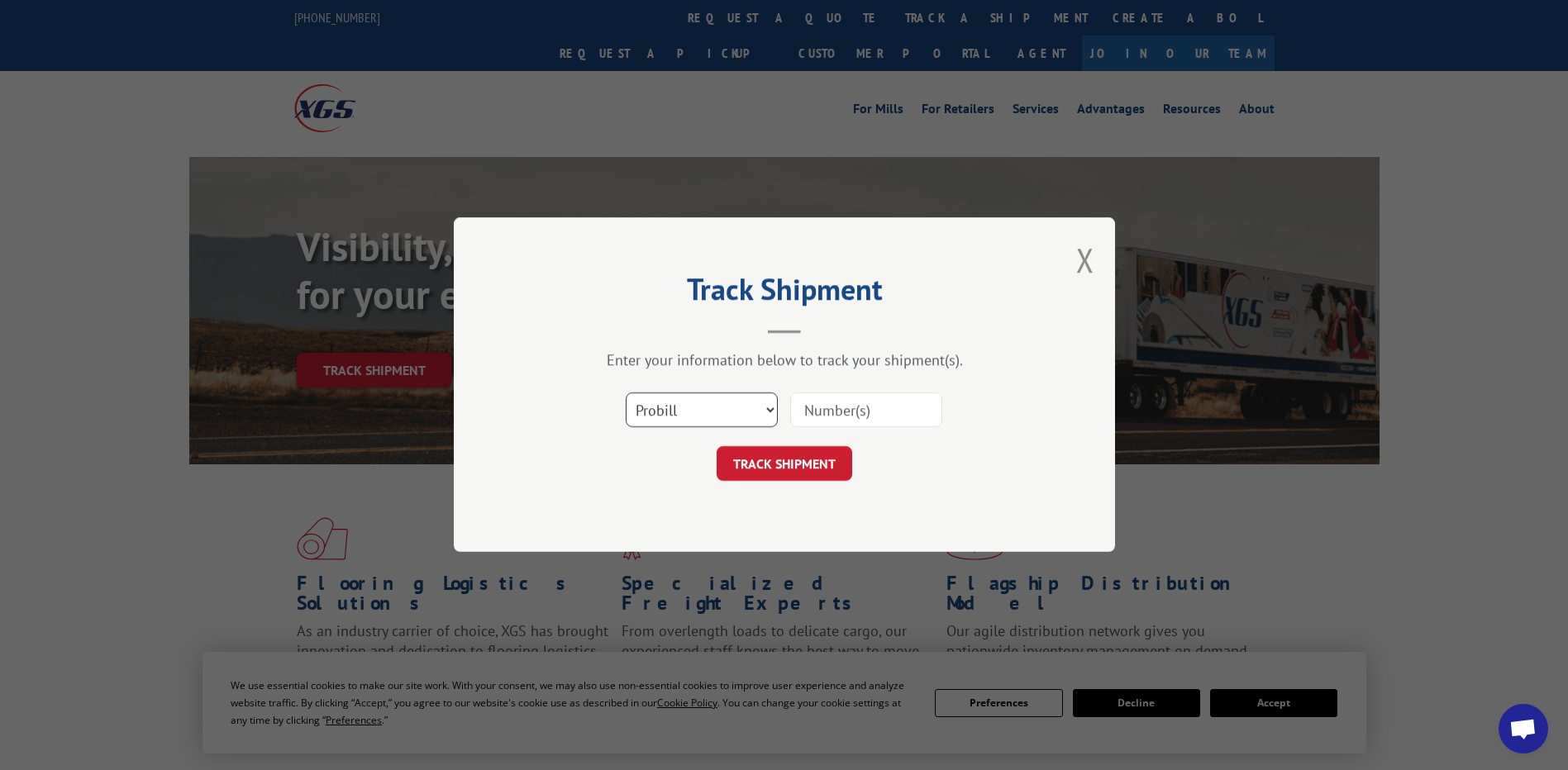
click at [771, 409] on select "Select category... Probill BOL PO" at bounding box center [702, 411] width 152 height 35
select select "bol"
click at [626, 393] on select "Select category... Probill BOL PO" at bounding box center [702, 411] width 152 height 35
click at [803, 413] on input at bounding box center [866, 411] width 152 height 35
type input "5123753"
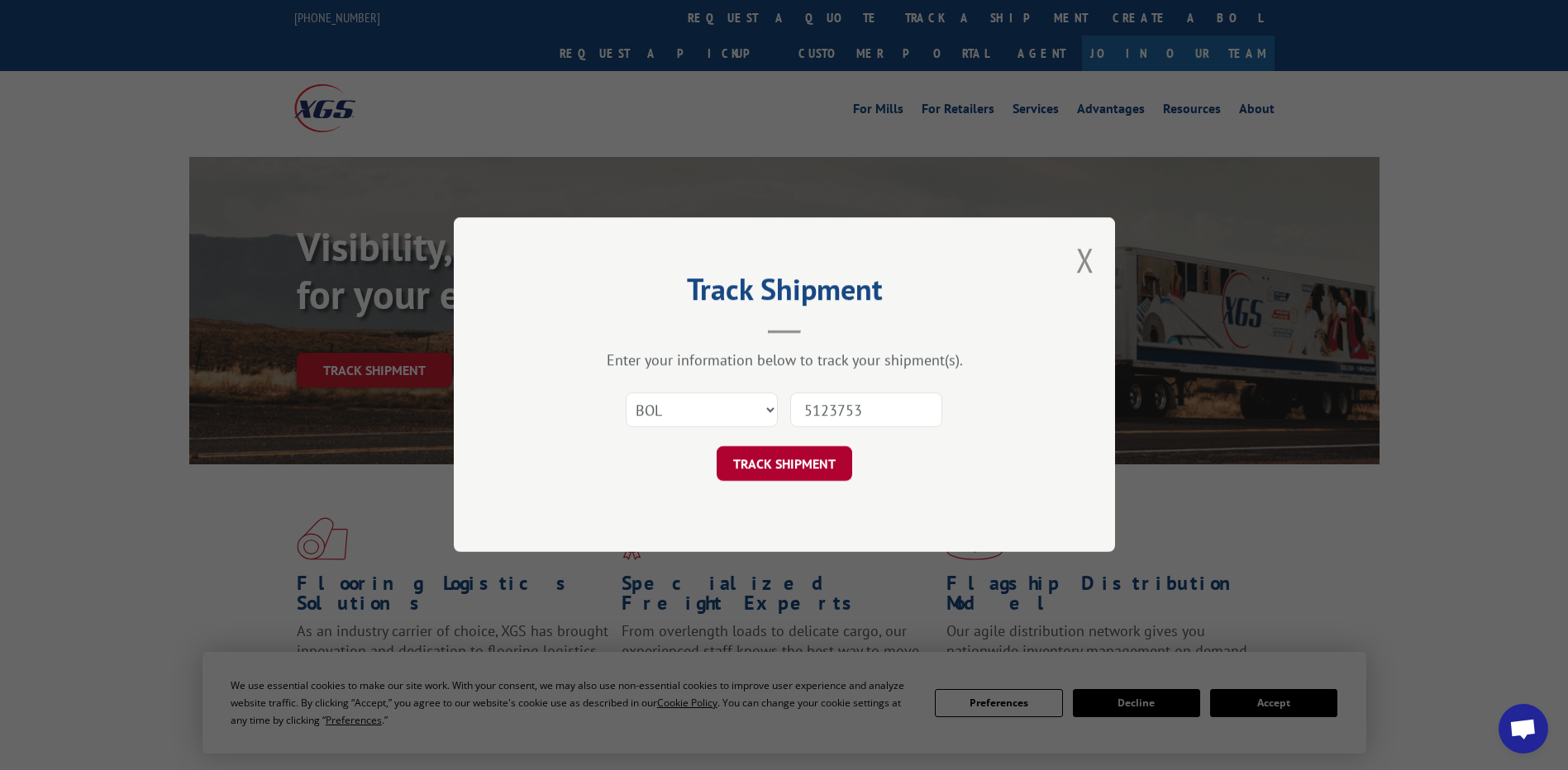
click at [781, 461] on button "TRACK SHIPMENT" at bounding box center [784, 464] width 135 height 35
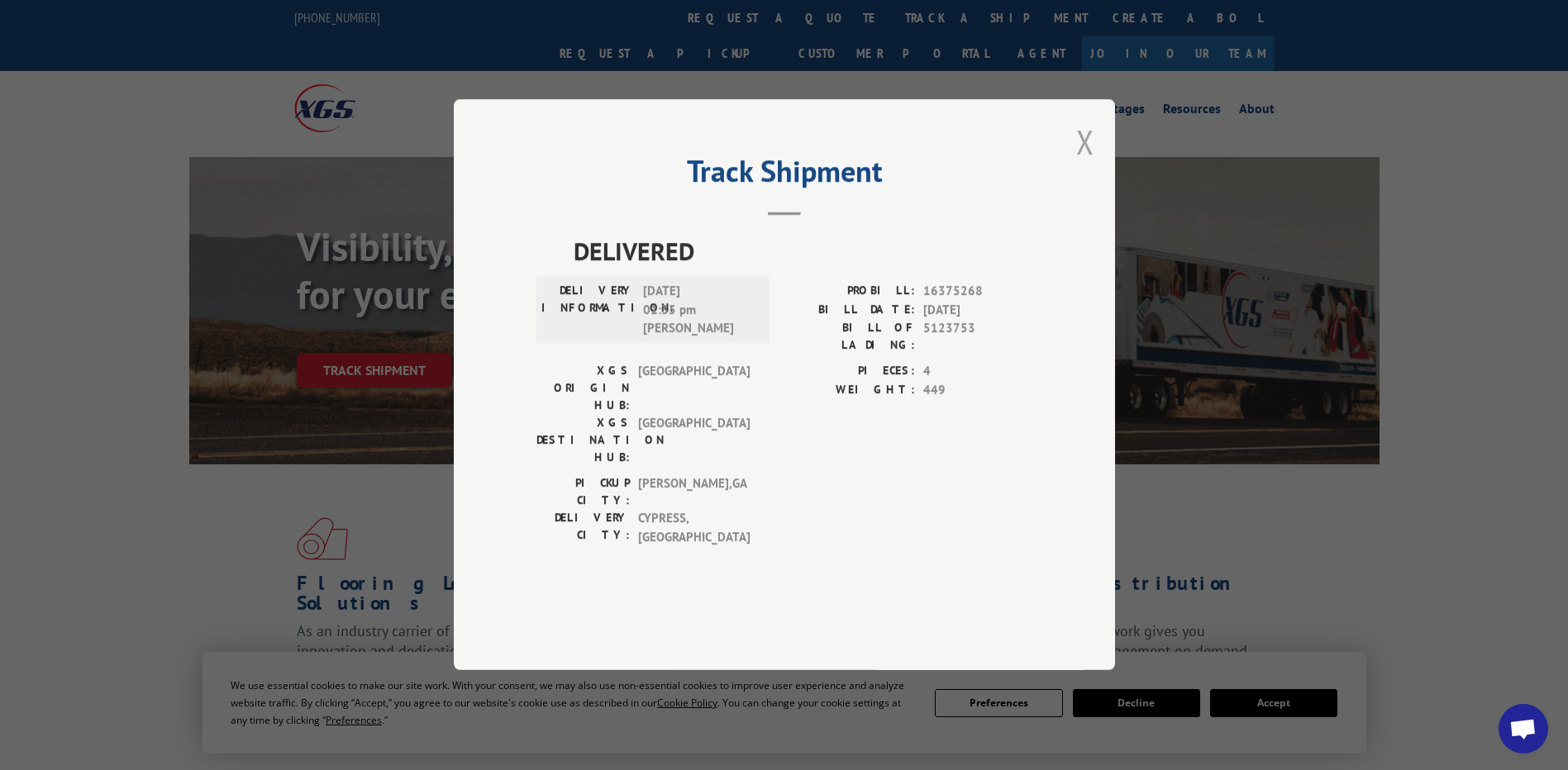
click at [1089, 164] on button "Close modal" at bounding box center [1085, 141] width 18 height 43
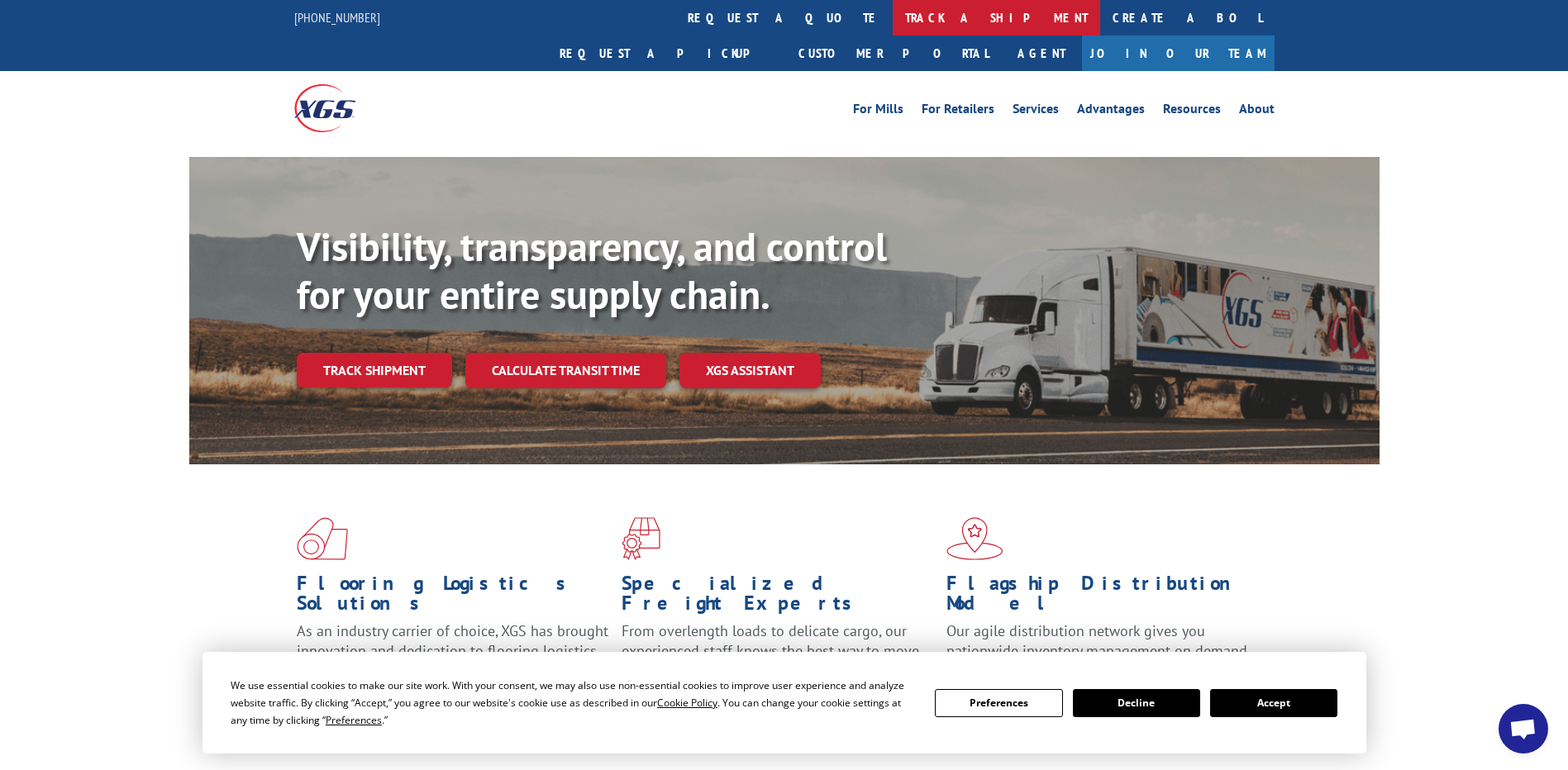
click at [893, 15] on link "track a shipment" at bounding box center [997, 18] width 207 height 36
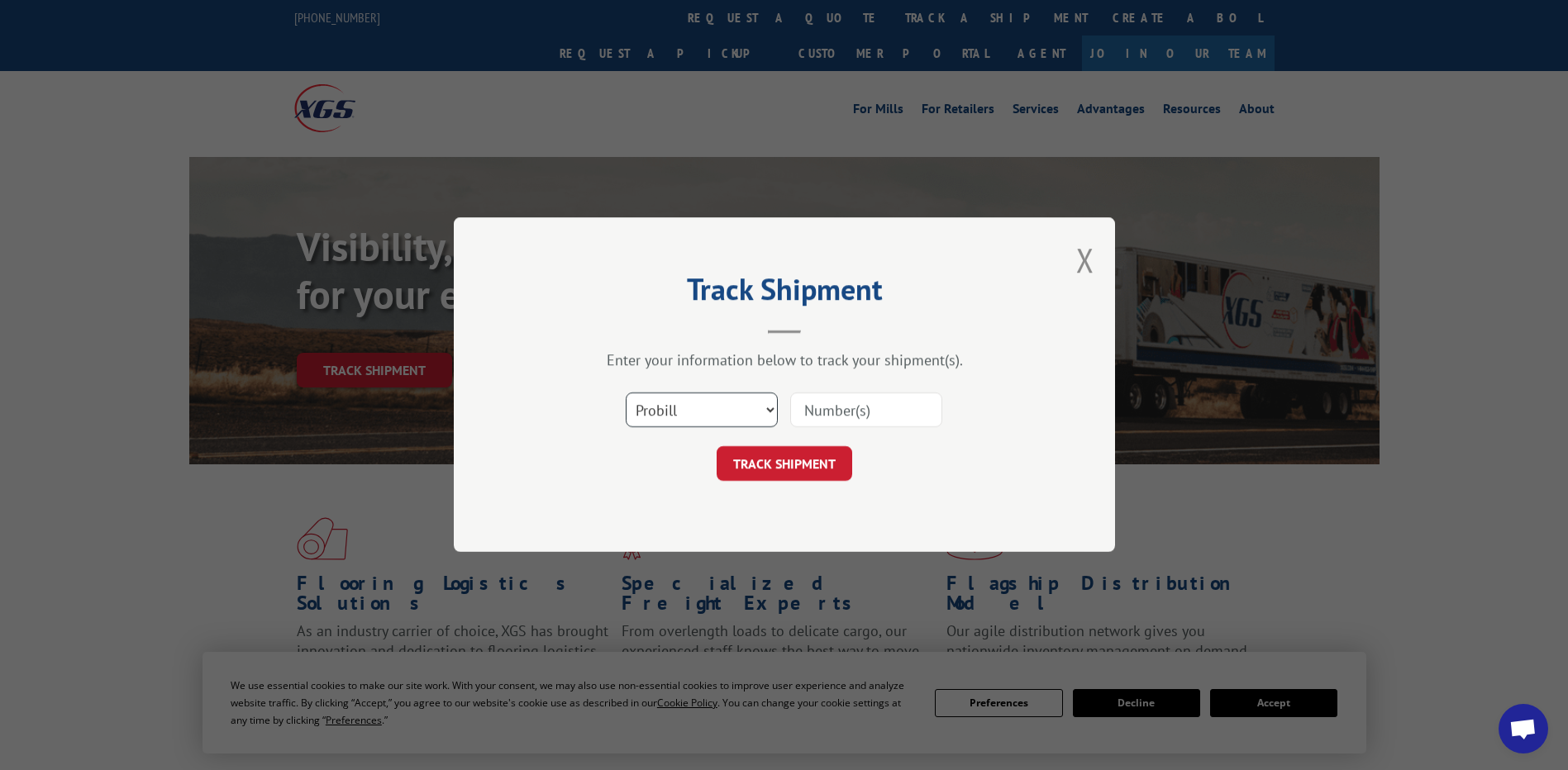
click at [771, 411] on select "Select category... Probill BOL PO" at bounding box center [702, 411] width 152 height 35
select select "bol"
click at [626, 393] on select "Select category... Probill BOL PO" at bounding box center [702, 411] width 152 height 35
click at [794, 416] on input at bounding box center [866, 411] width 152 height 35
type input "6846534"
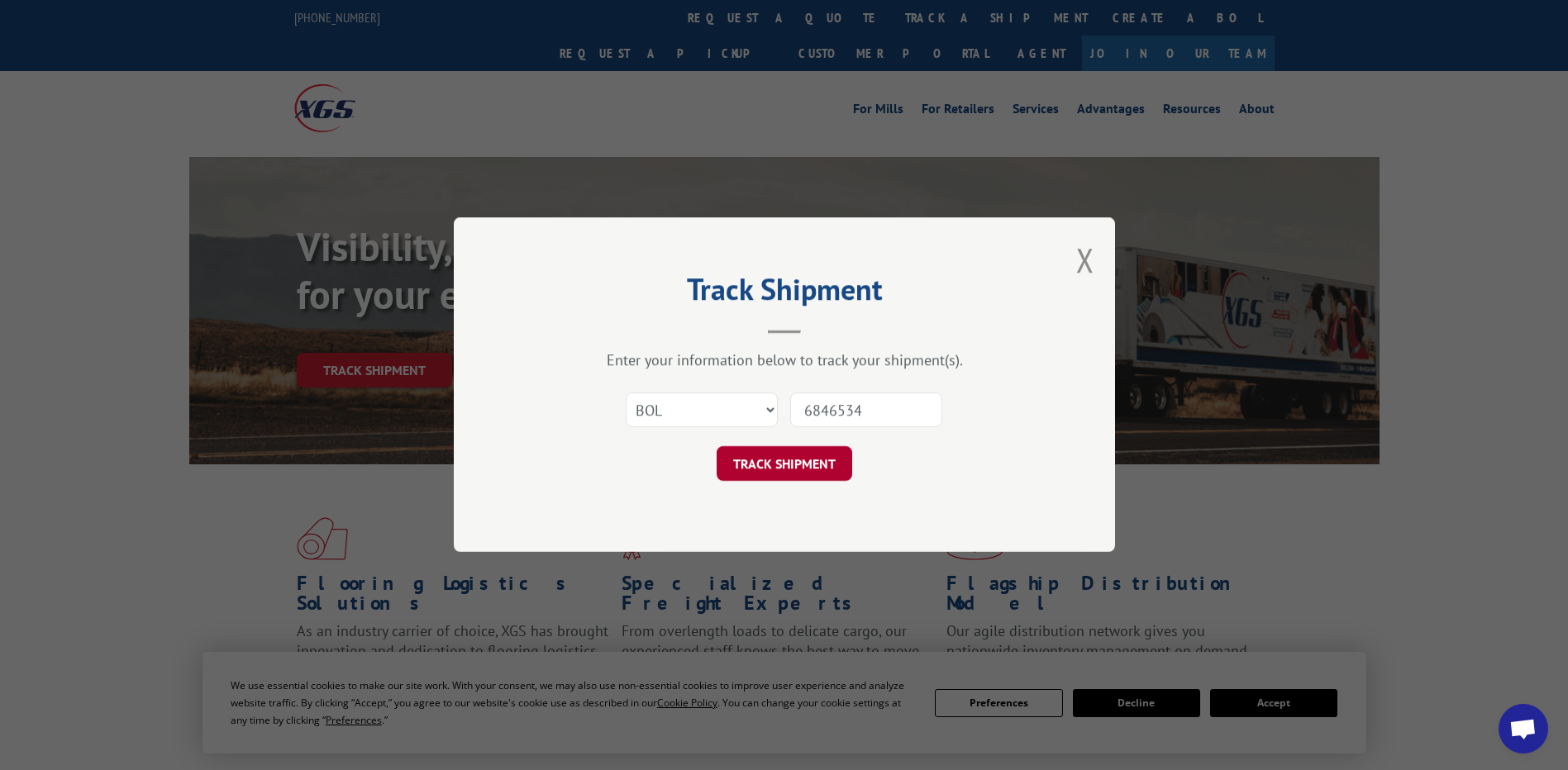
click at [794, 463] on button "TRACK SHIPMENT" at bounding box center [784, 464] width 135 height 35
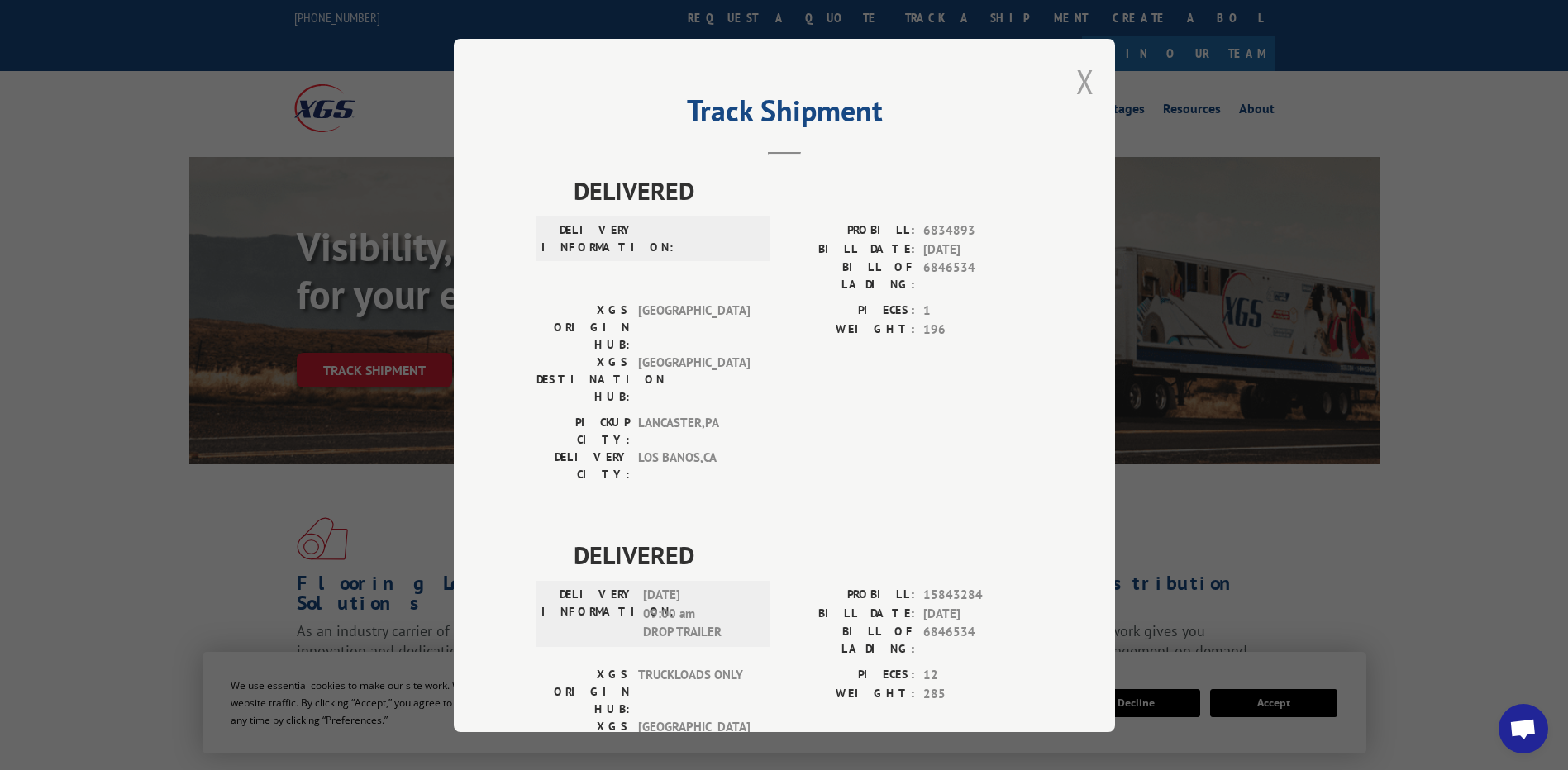
click at [1076, 80] on button "Close modal" at bounding box center [1085, 81] width 18 height 43
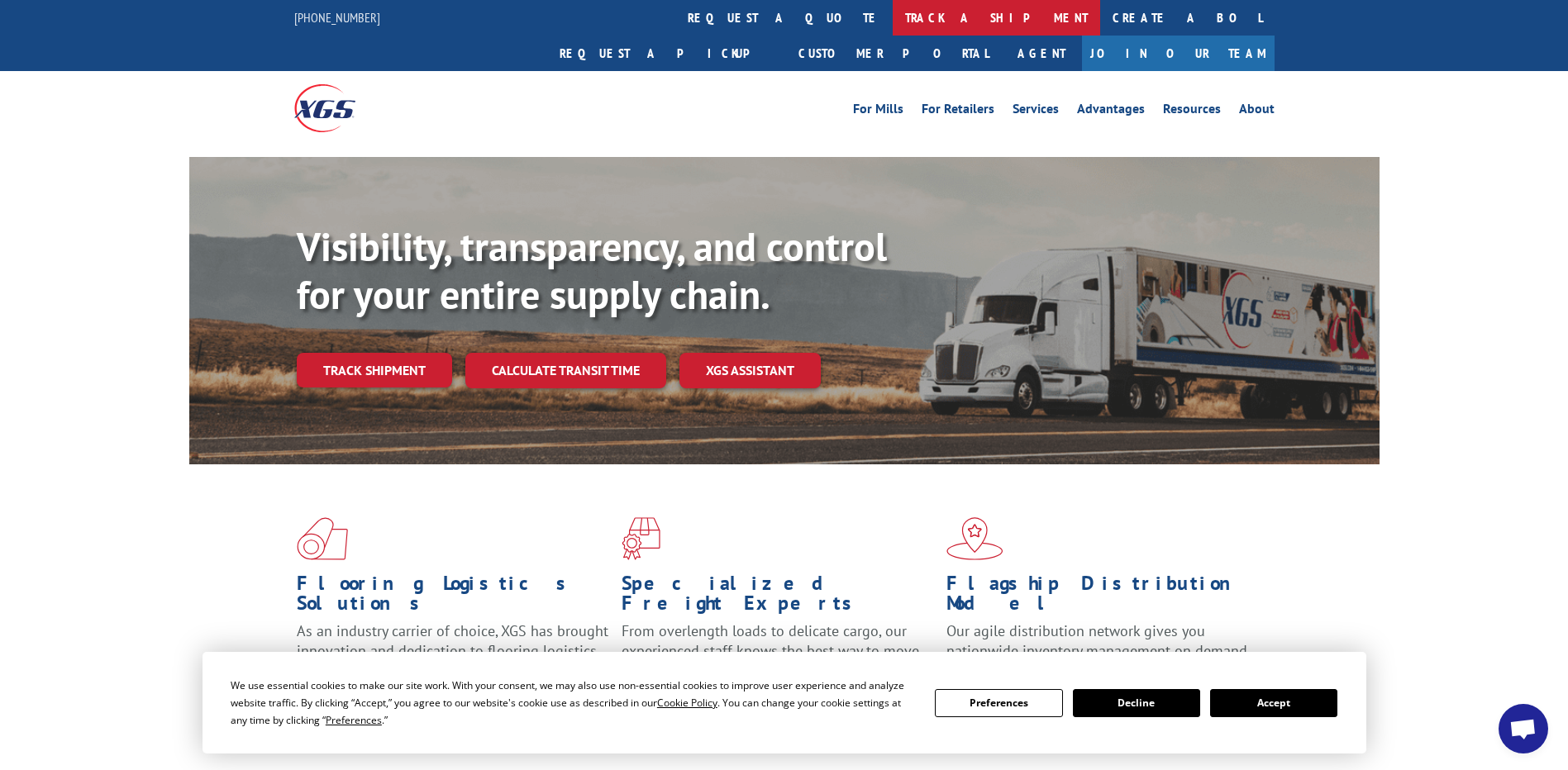
click at [893, 23] on link "track a shipment" at bounding box center [997, 18] width 207 height 36
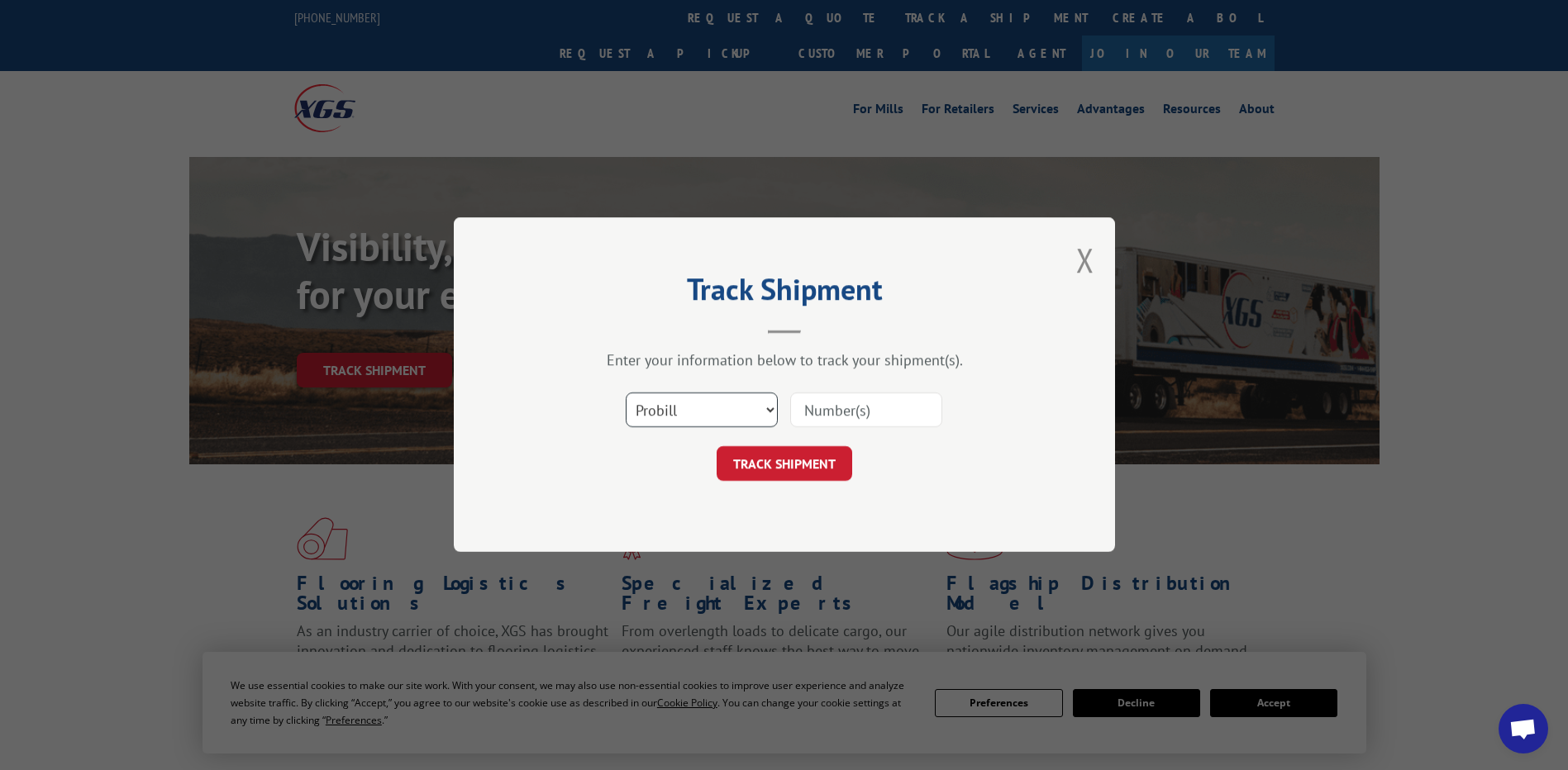
click at [770, 408] on select "Select category... Probill BOL PO" at bounding box center [702, 411] width 152 height 35
select select "bol"
click at [626, 393] on select "Select category... Probill BOL PO" at bounding box center [702, 411] width 152 height 35
click at [794, 411] on input at bounding box center [866, 411] width 152 height 35
type input "4057602"
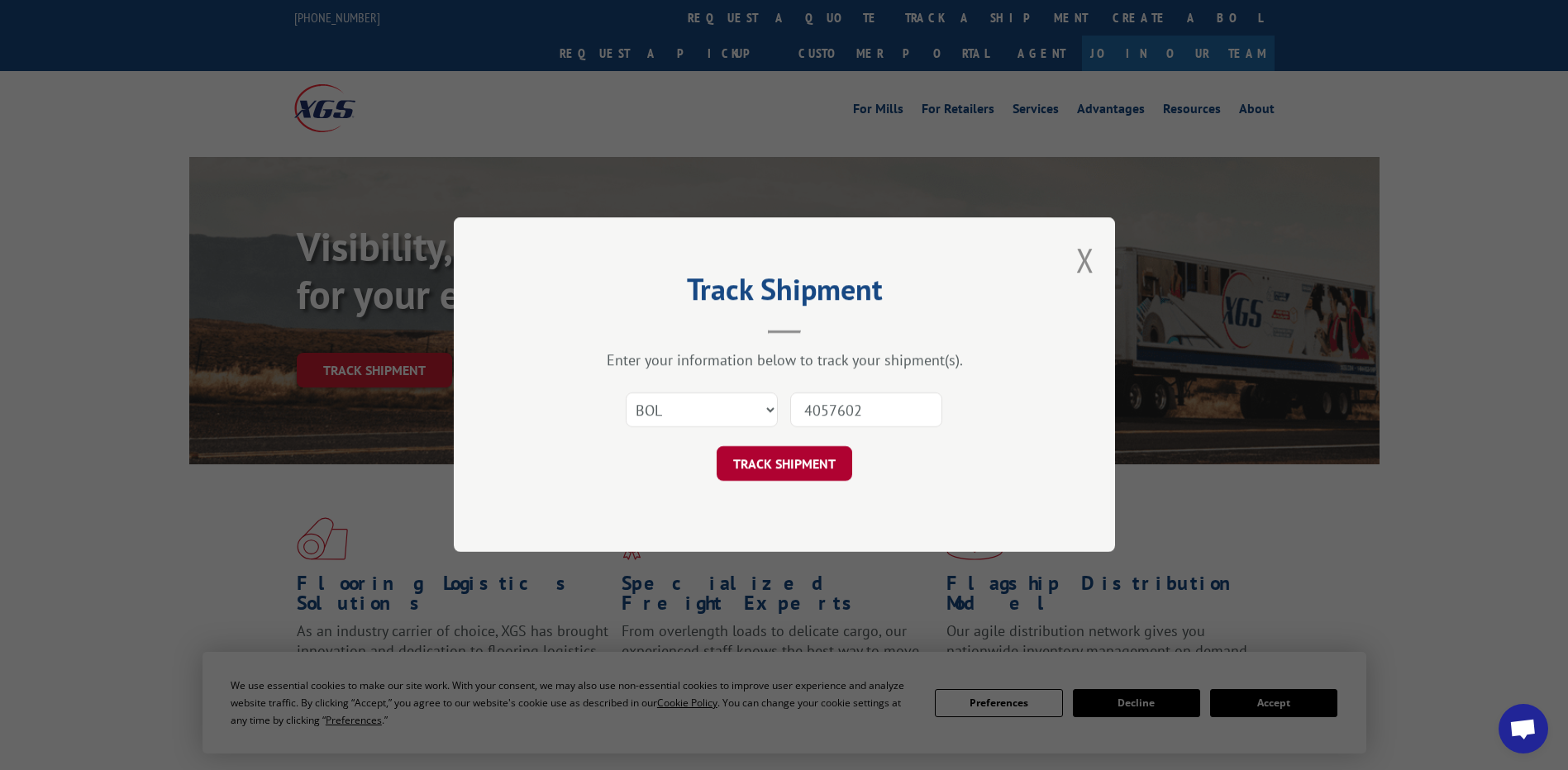
click at [794, 459] on button "TRACK SHIPMENT" at bounding box center [784, 464] width 135 height 35
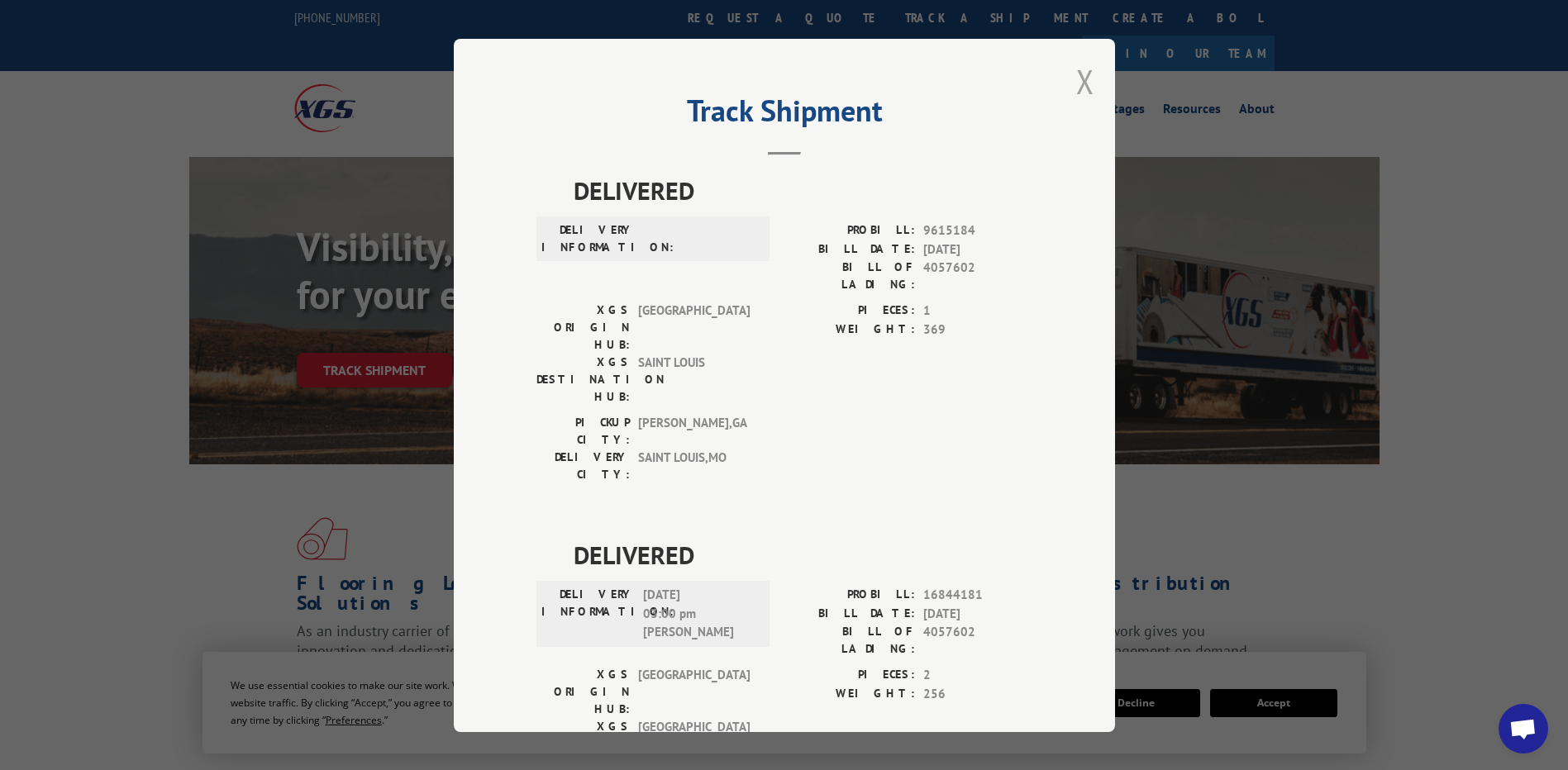
click at [1084, 88] on button "Close modal" at bounding box center [1085, 81] width 18 height 43
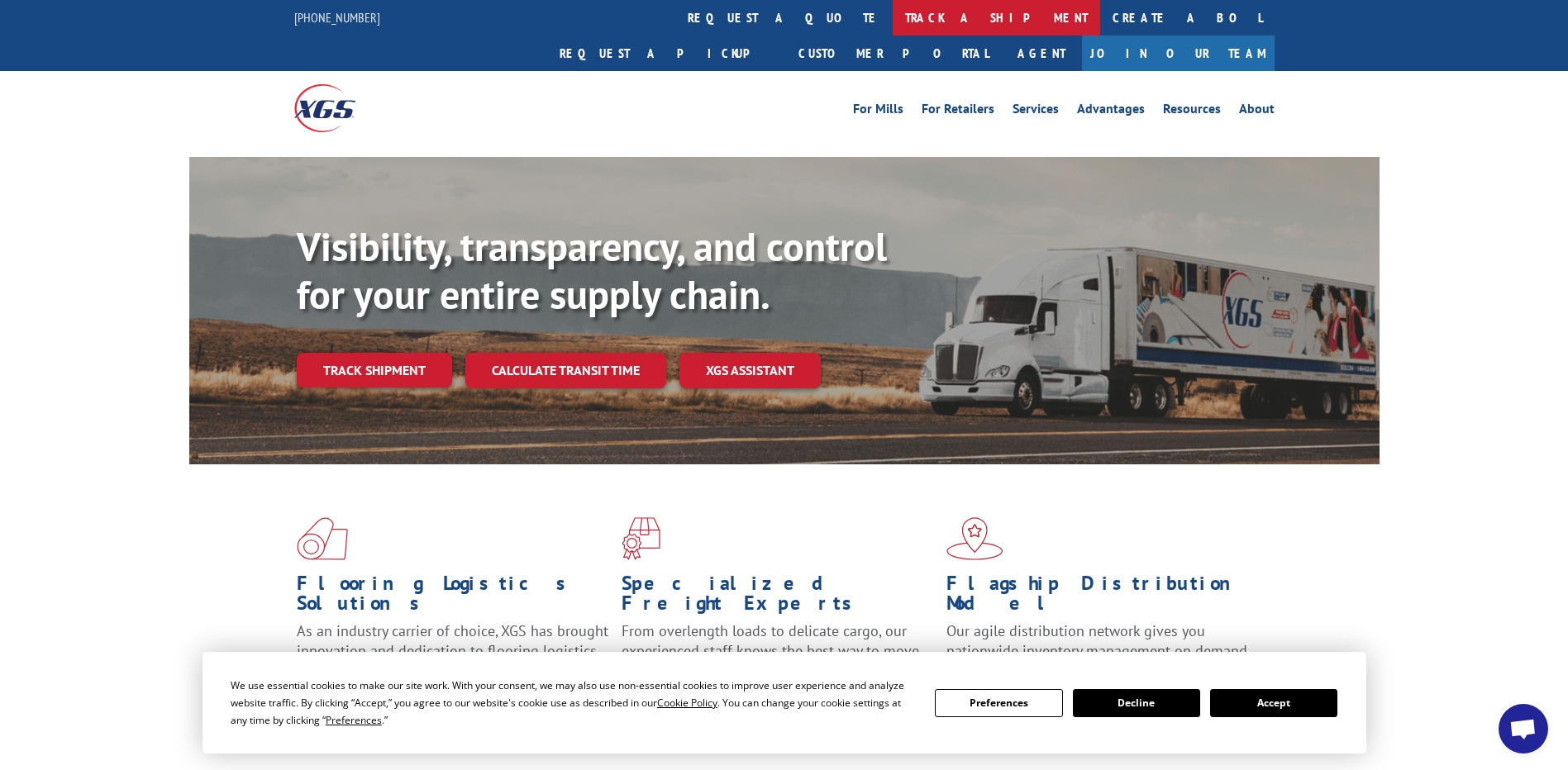
click at [893, 23] on link "track a shipment" at bounding box center [997, 18] width 207 height 36
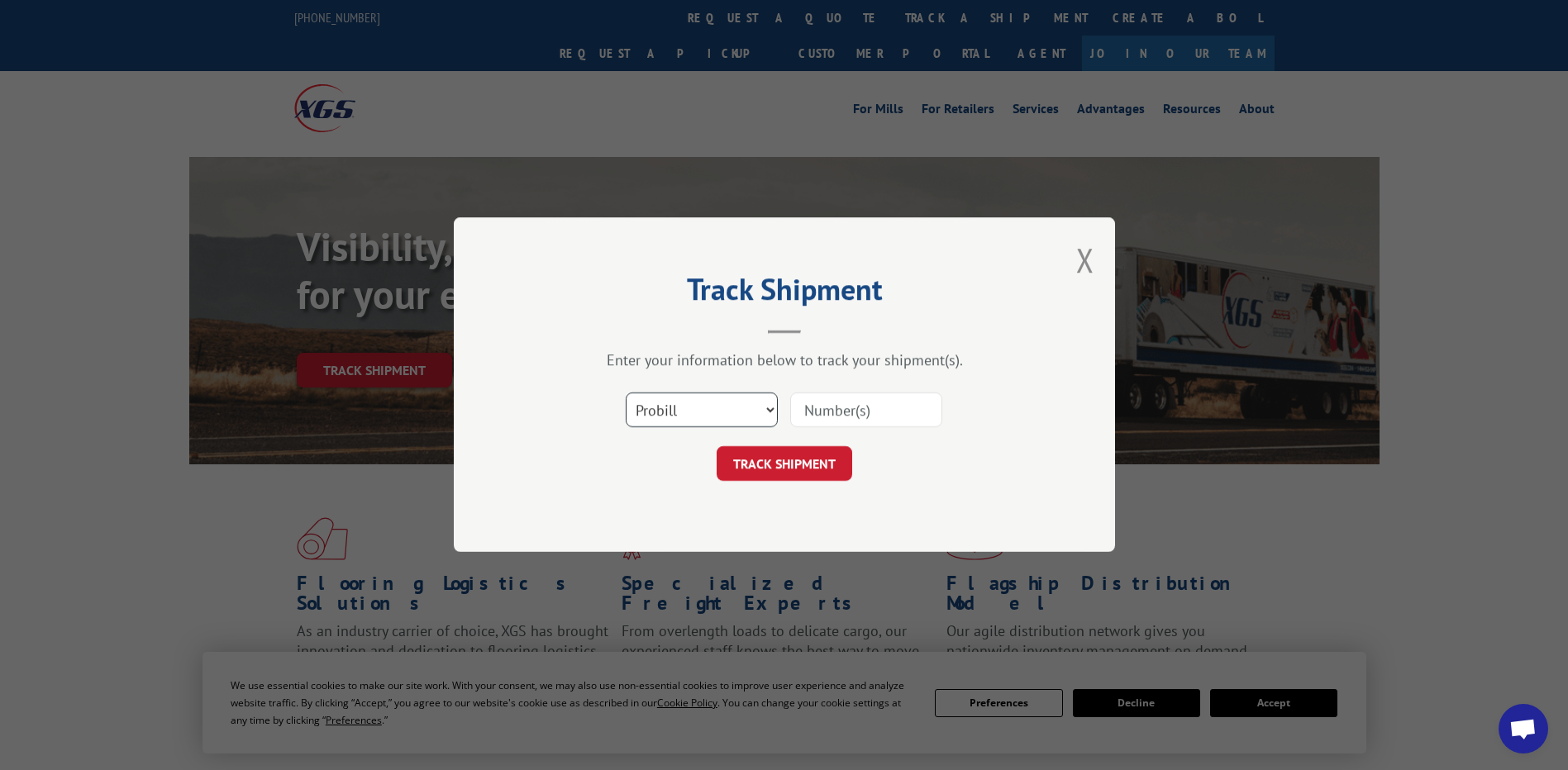
click at [766, 411] on select "Select category... Probill BOL PO" at bounding box center [702, 411] width 152 height 35
select select "bol"
click at [626, 393] on select "Select category... Probill BOL PO" at bounding box center [702, 411] width 152 height 35
click at [793, 413] on input at bounding box center [866, 411] width 152 height 35
type input "7054602"
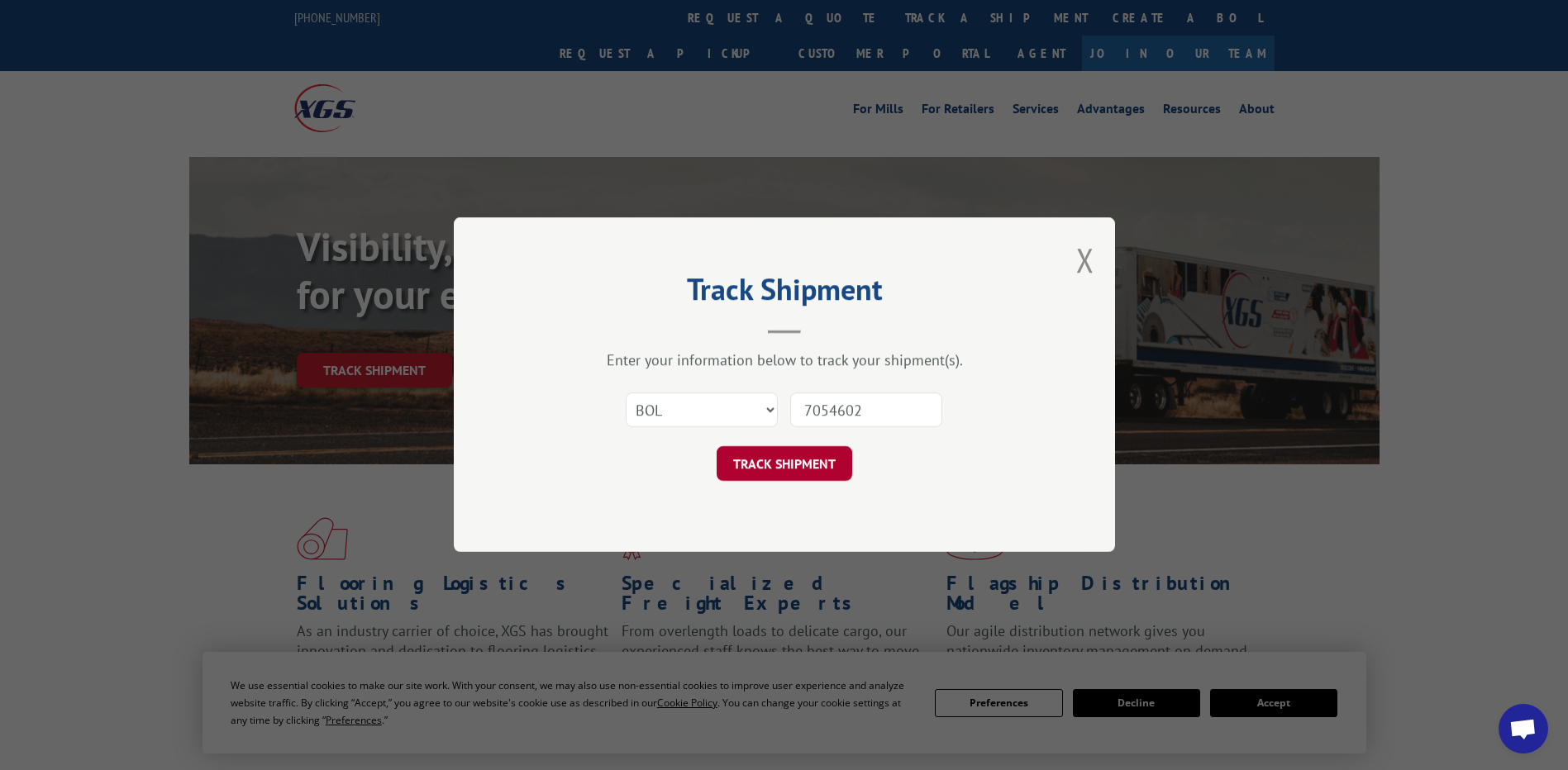
click at [794, 465] on button "TRACK SHIPMENT" at bounding box center [784, 464] width 135 height 35
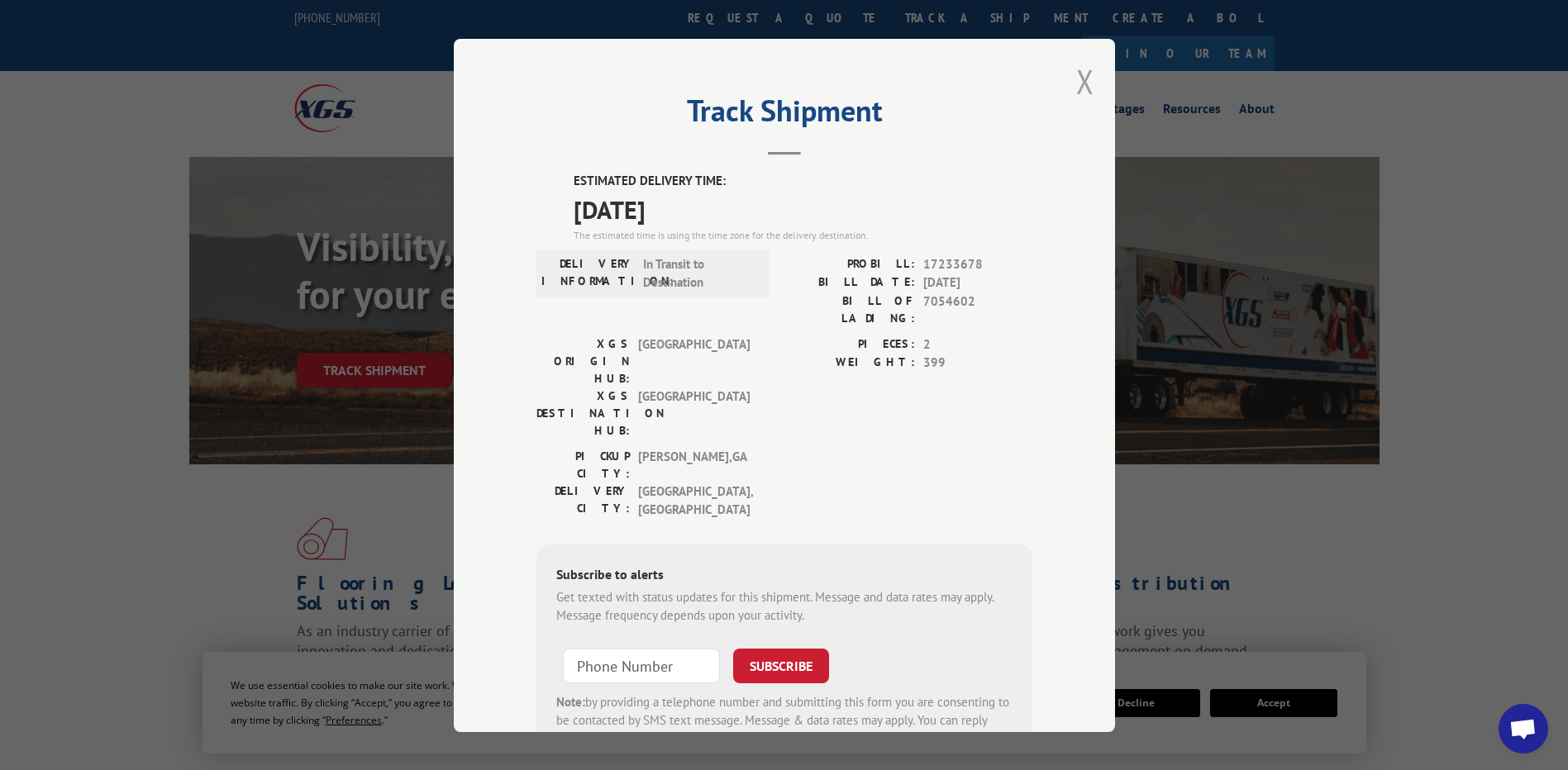
click at [1080, 79] on button "Close modal" at bounding box center [1085, 81] width 18 height 43
